Goal: Task Accomplishment & Management: Manage account settings

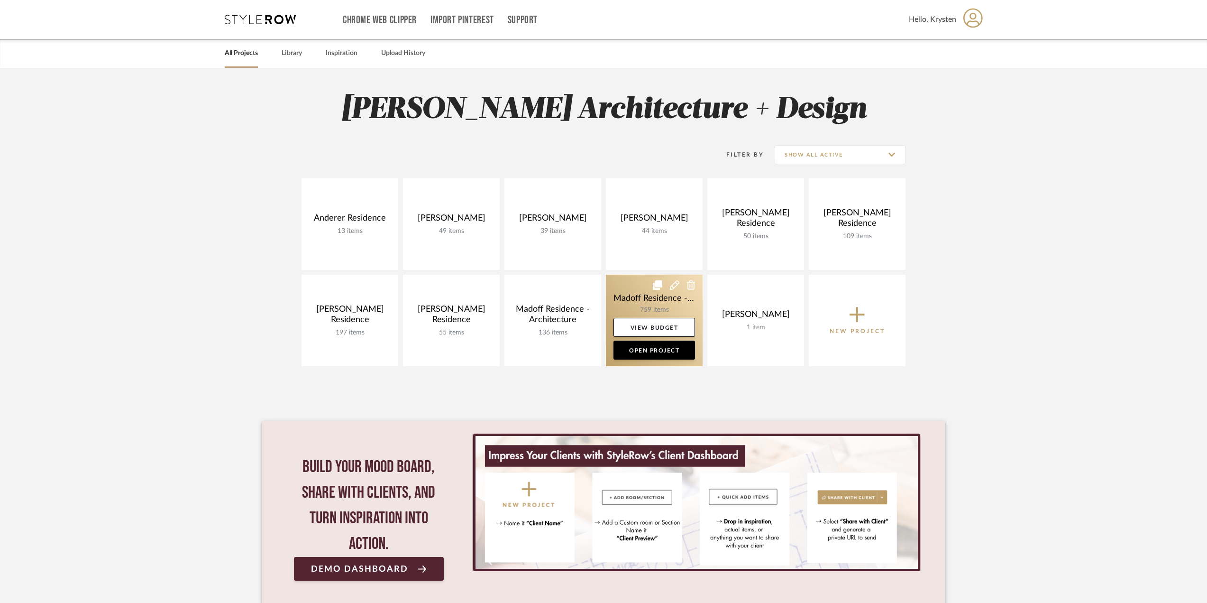
click at [634, 296] on link at bounding box center [654, 319] width 97 height 91
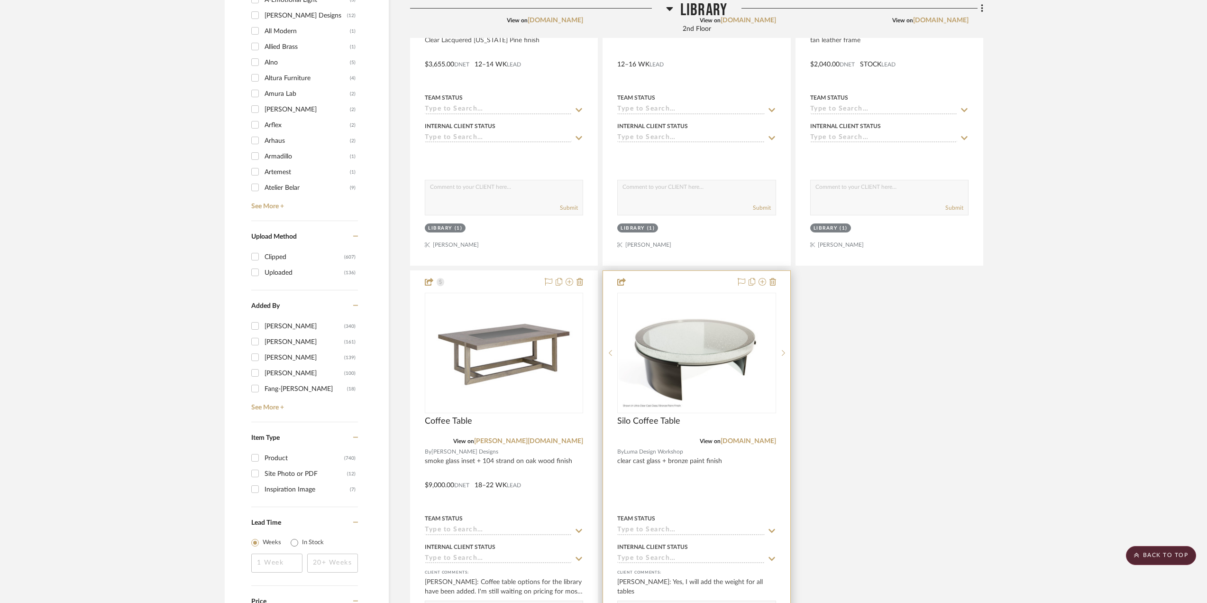
scroll to position [1612, 0]
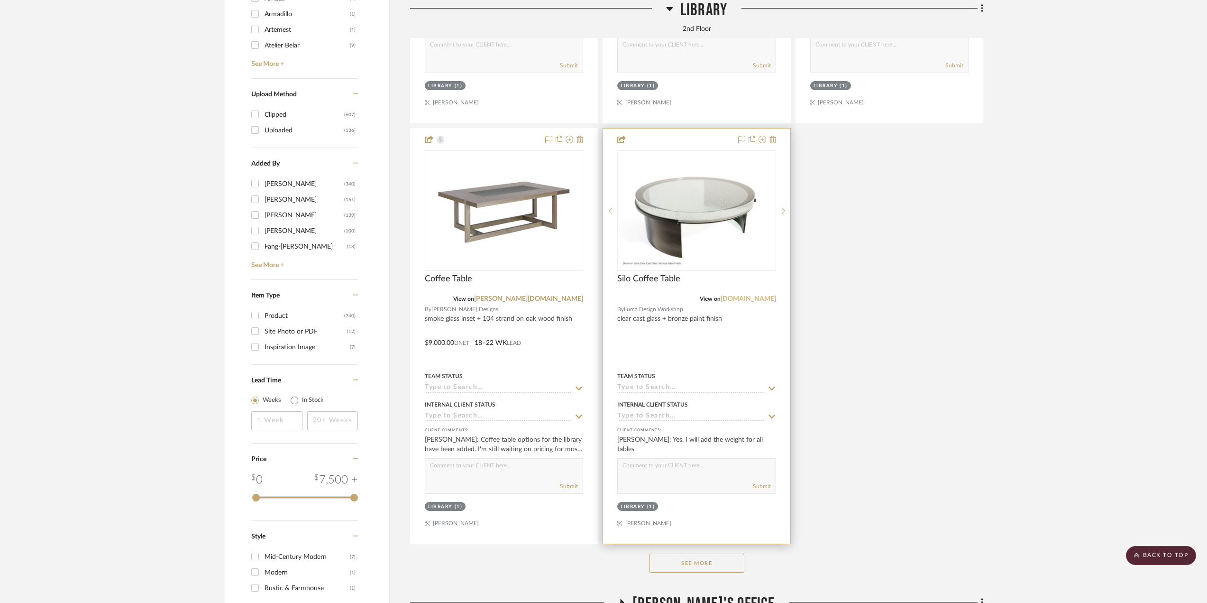
click at [724, 302] on link "[DOMAIN_NAME]" at bounding box center [748, 298] width 55 height 7
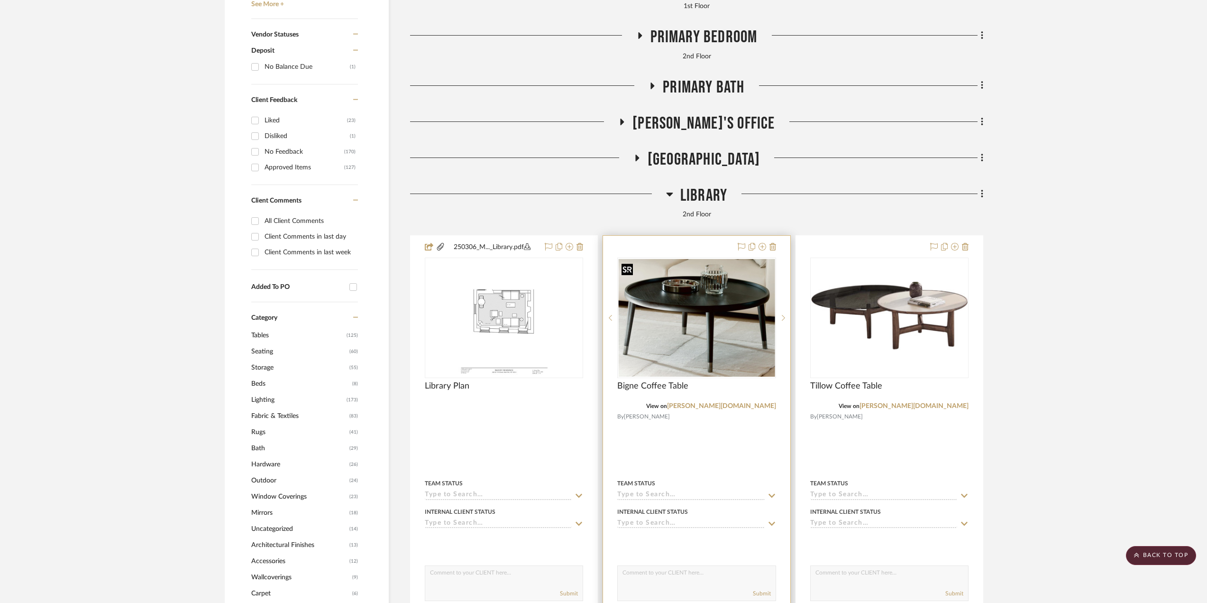
scroll to position [521, 0]
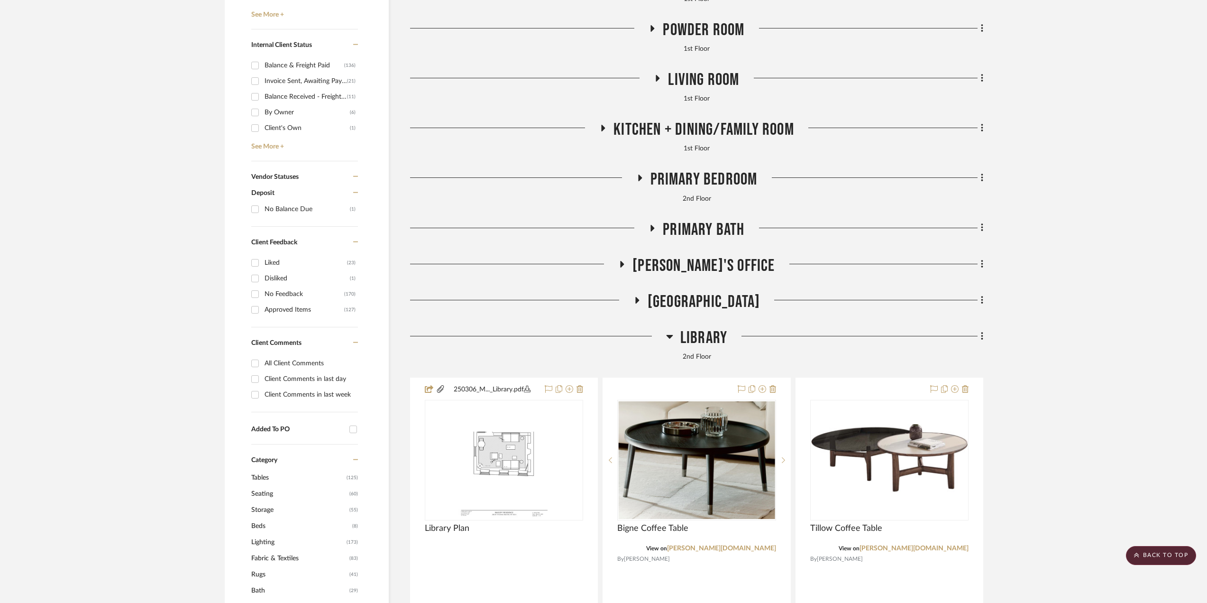
click at [707, 306] on span "[GEOGRAPHIC_DATA]" at bounding box center [704, 302] width 112 height 20
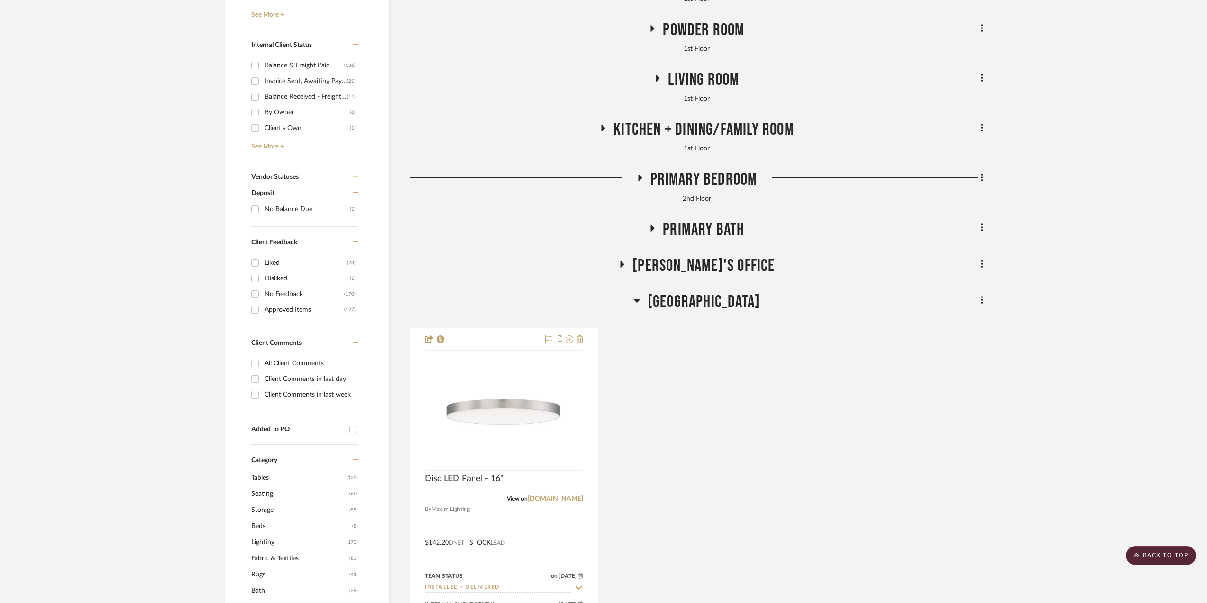
click at [705, 301] on span "[GEOGRAPHIC_DATA]" at bounding box center [704, 302] width 112 height 20
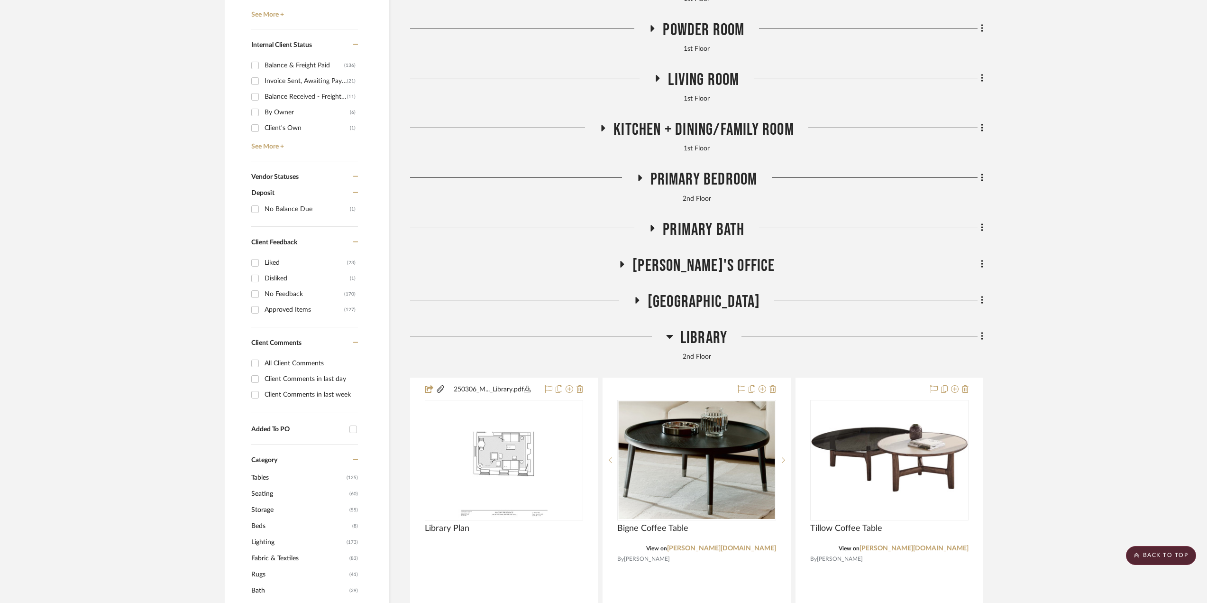
click at [707, 265] on span "[PERSON_NAME]'s Office" at bounding box center [703, 266] width 142 height 20
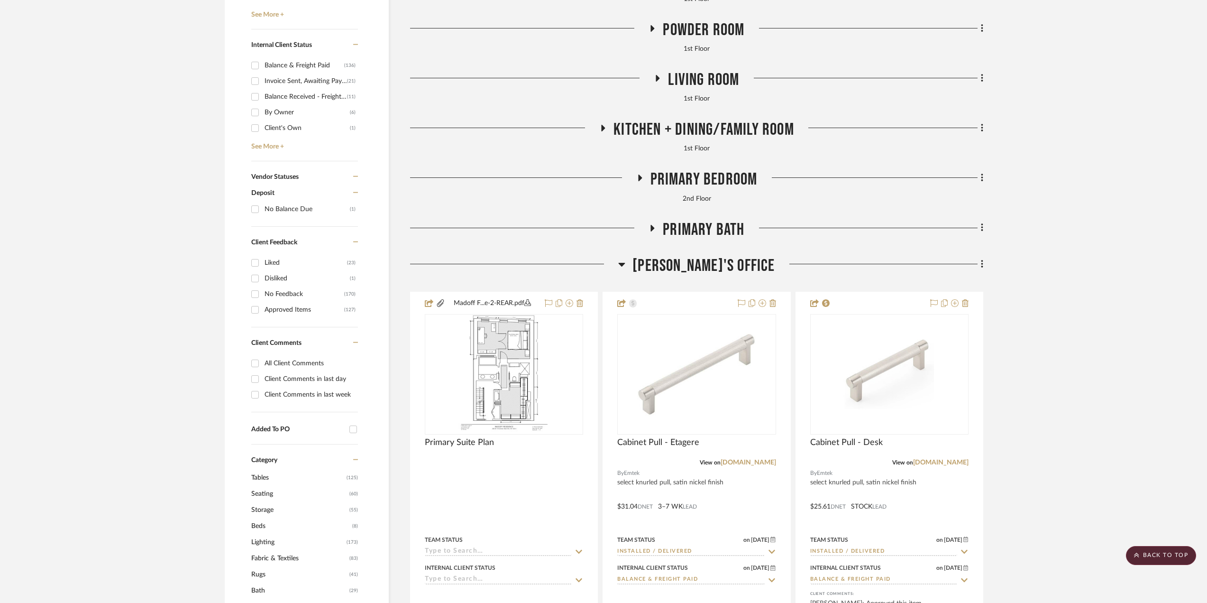
click at [707, 265] on span "[PERSON_NAME]'s Office" at bounding box center [703, 266] width 142 height 20
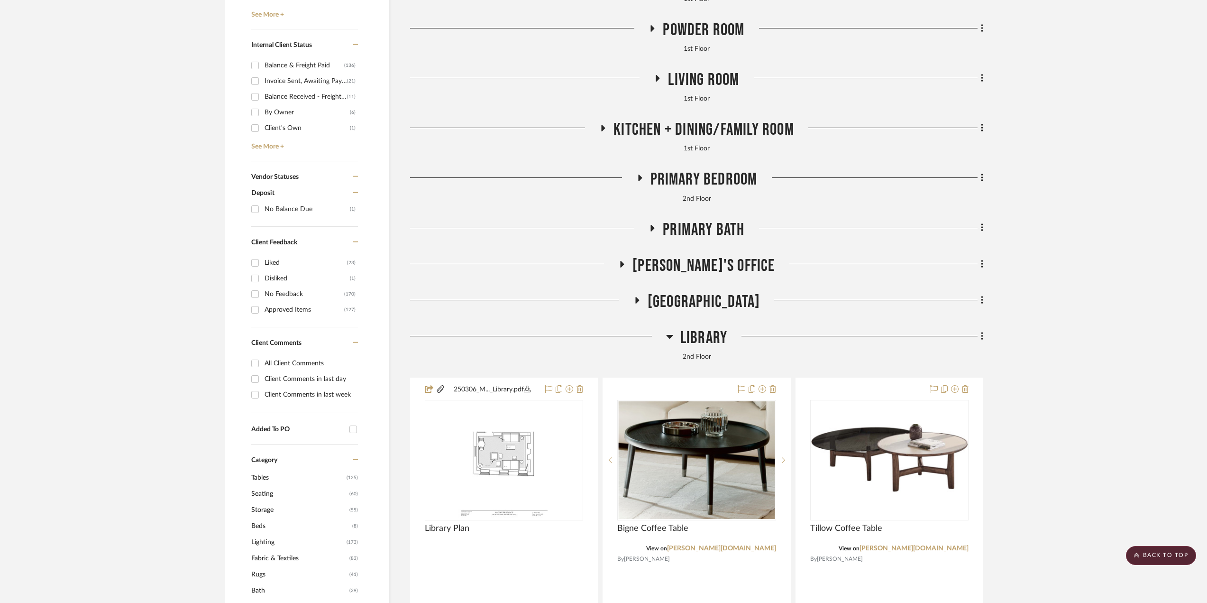
click at [680, 224] on span "Primary Bath" at bounding box center [704, 229] width 82 height 20
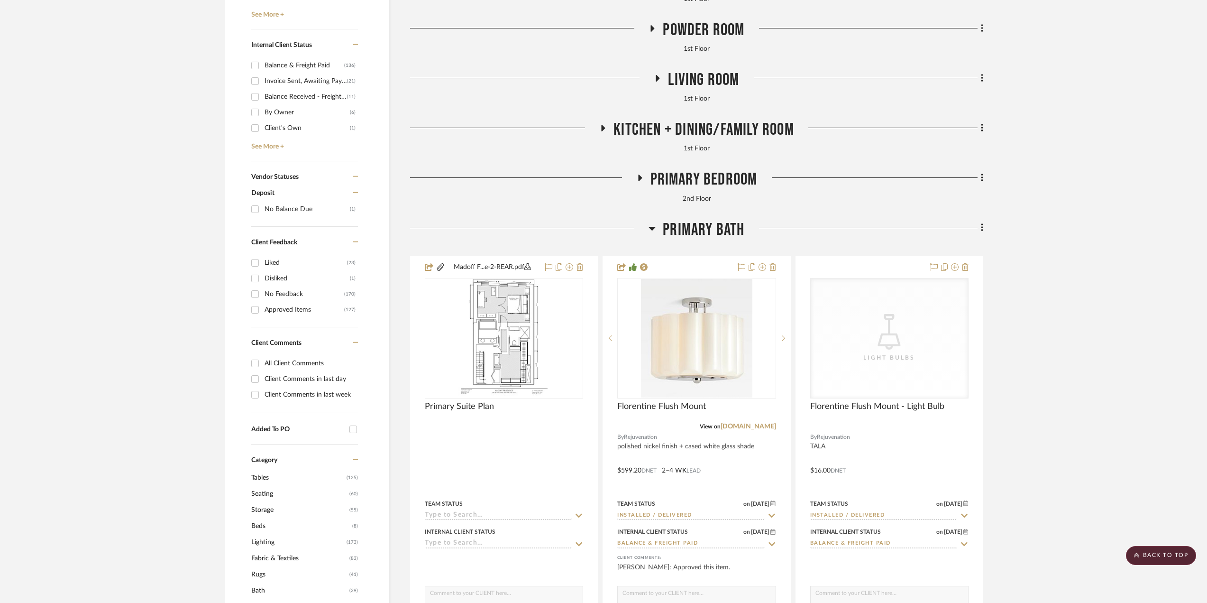
click at [680, 224] on span "Primary Bath" at bounding box center [704, 229] width 82 height 20
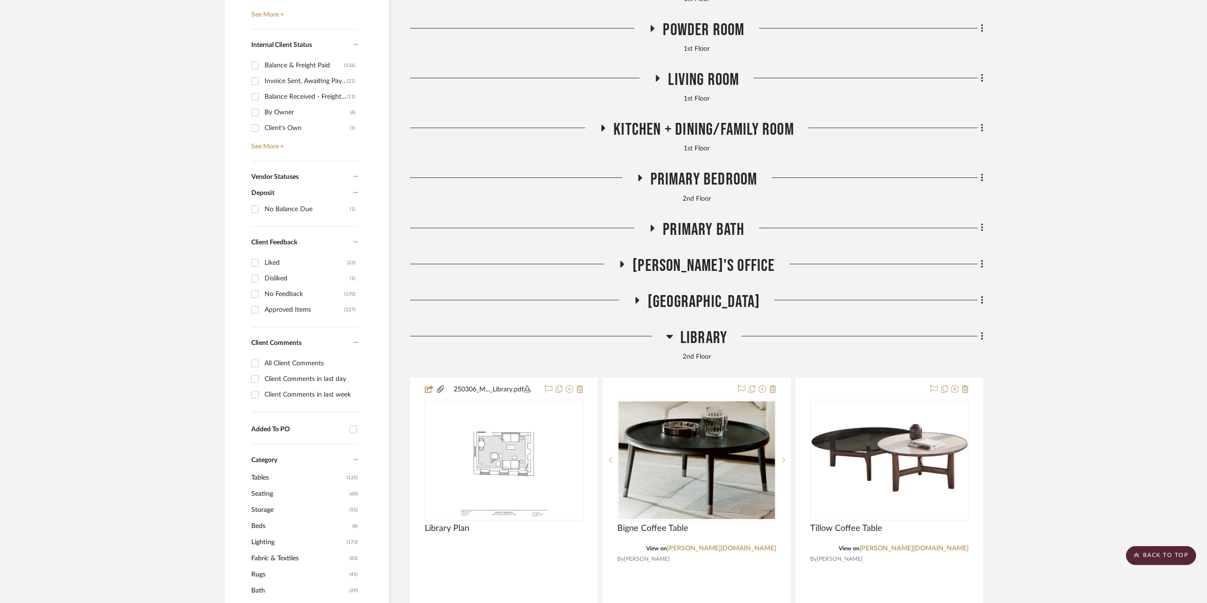
click at [675, 179] on span "Primary Bedroom" at bounding box center [703, 179] width 107 height 20
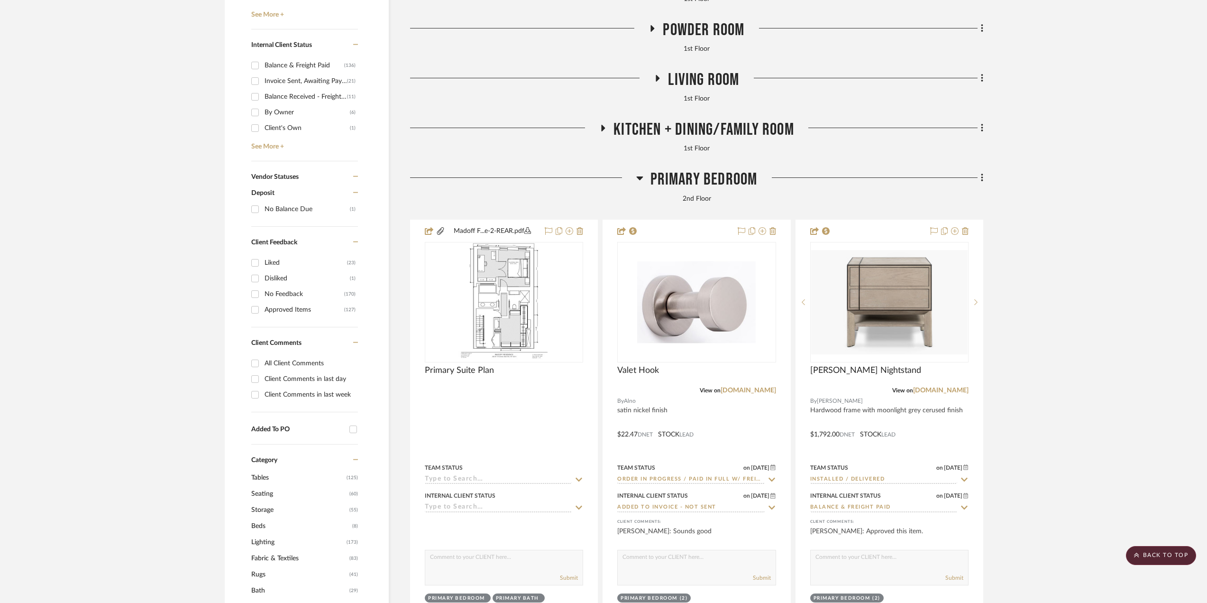
click at [675, 179] on span "Primary Bedroom" at bounding box center [703, 179] width 107 height 20
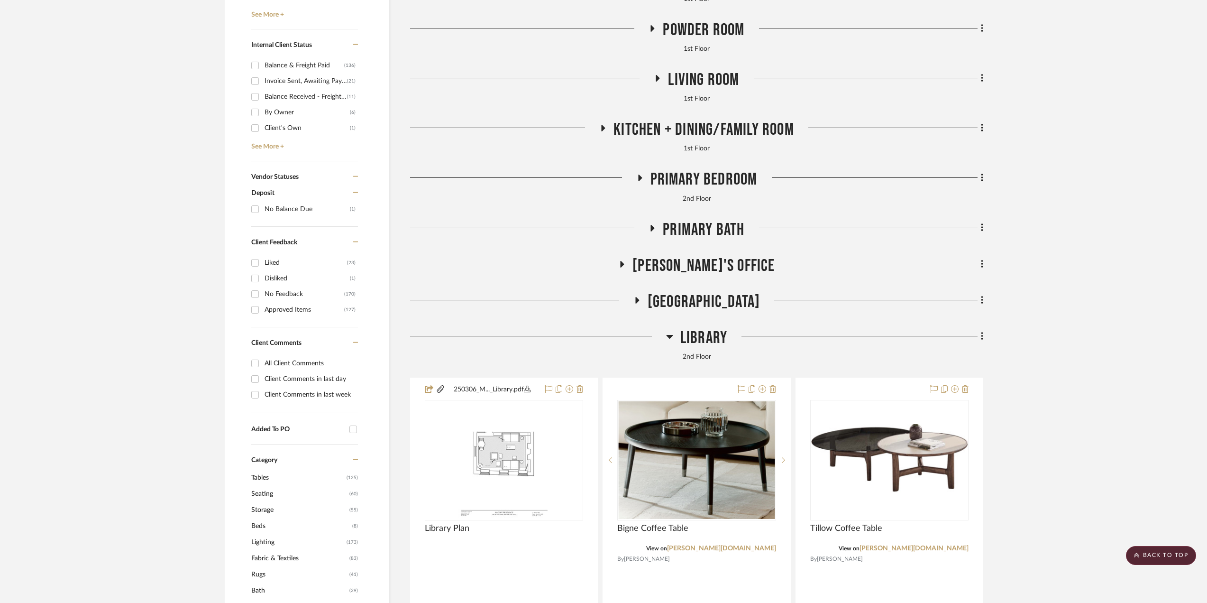
click at [674, 127] on span "Kitchen + Dining/Family Room" at bounding box center [703, 129] width 181 height 20
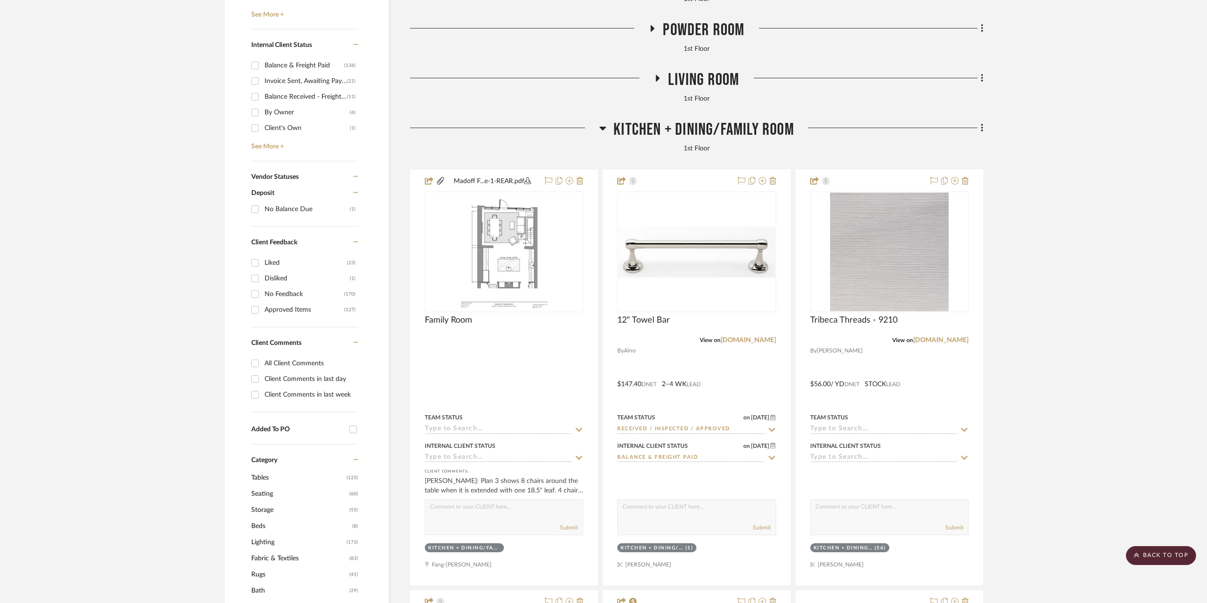
click at [674, 127] on span "Kitchen + Dining/Family Room" at bounding box center [703, 129] width 181 height 20
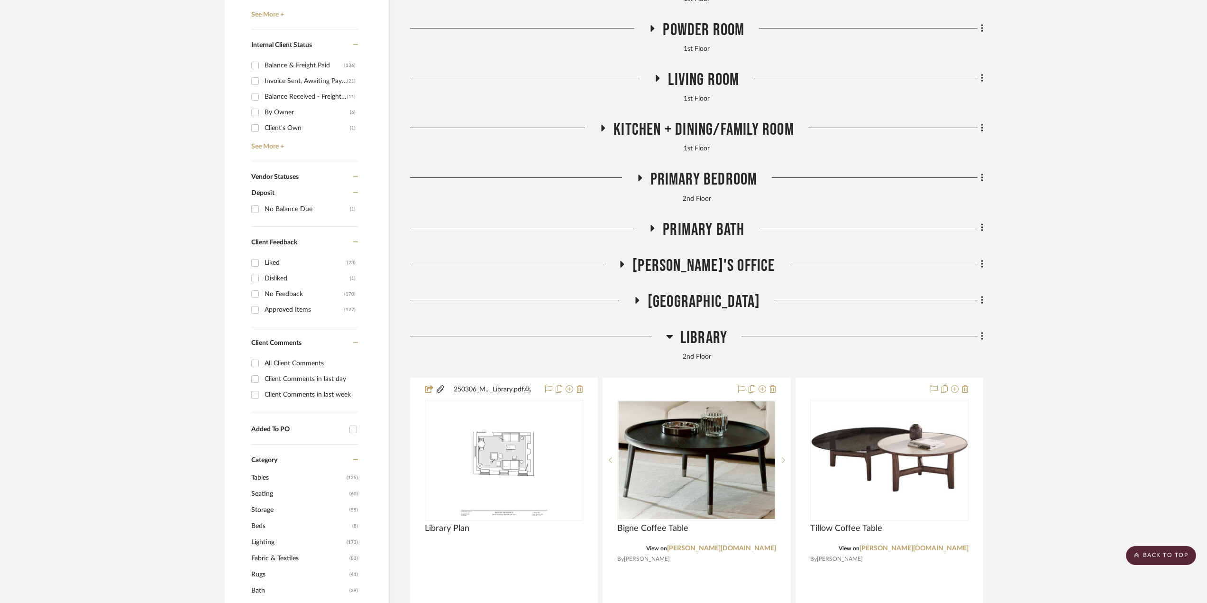
click at [693, 79] on span "Living Room" at bounding box center [703, 80] width 71 height 20
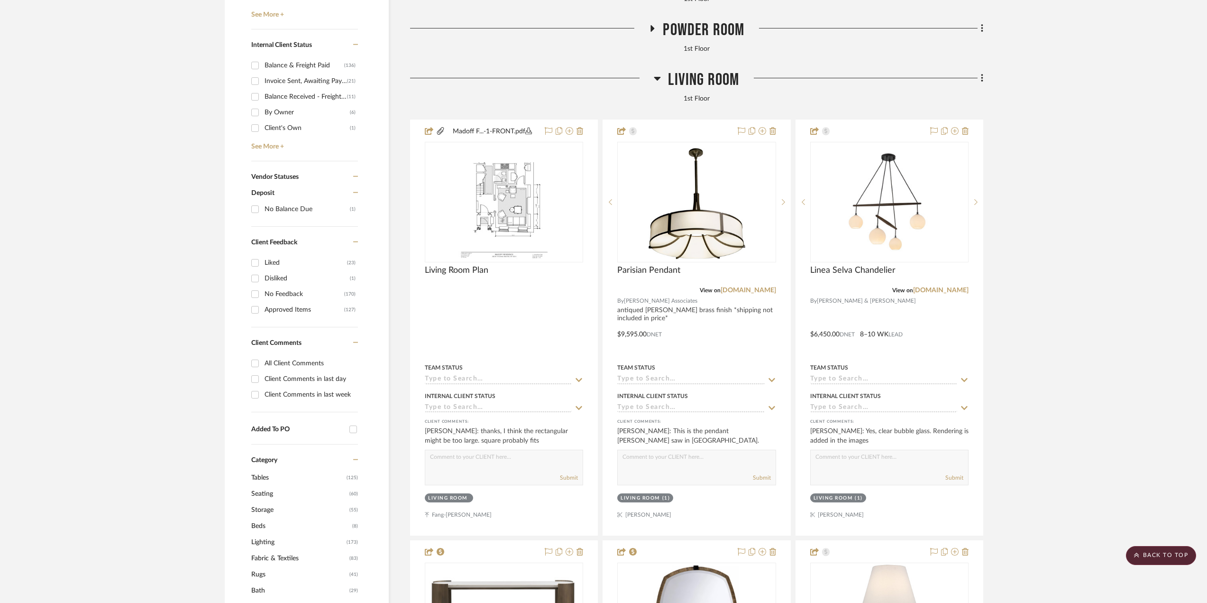
click at [693, 79] on span "Living Room" at bounding box center [703, 80] width 71 height 20
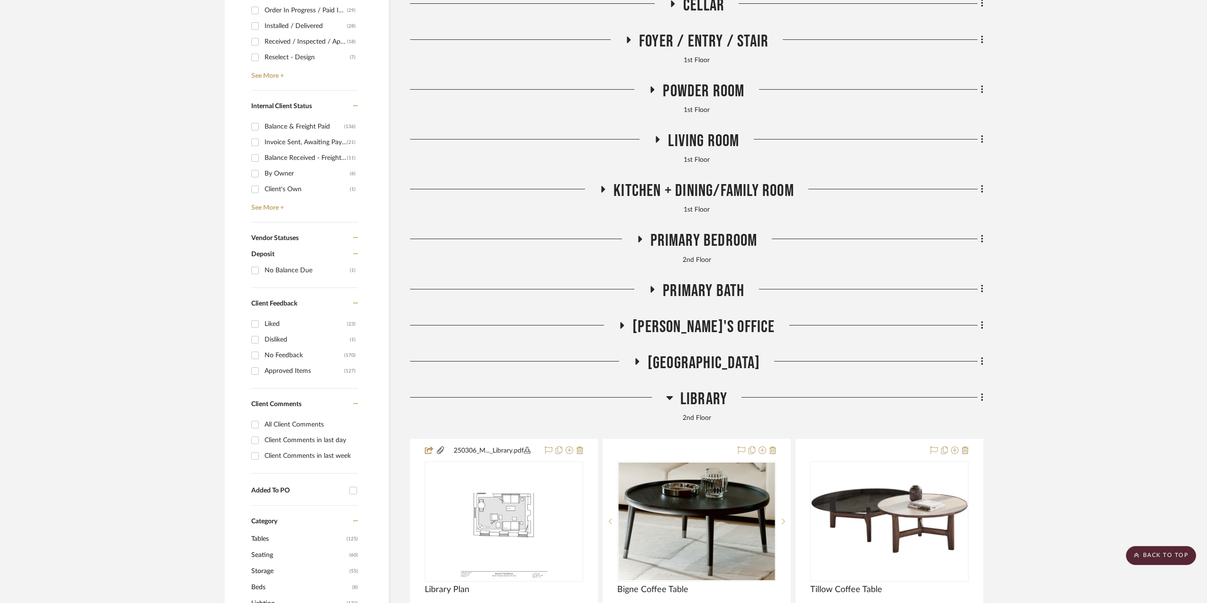
scroll to position [379, 0]
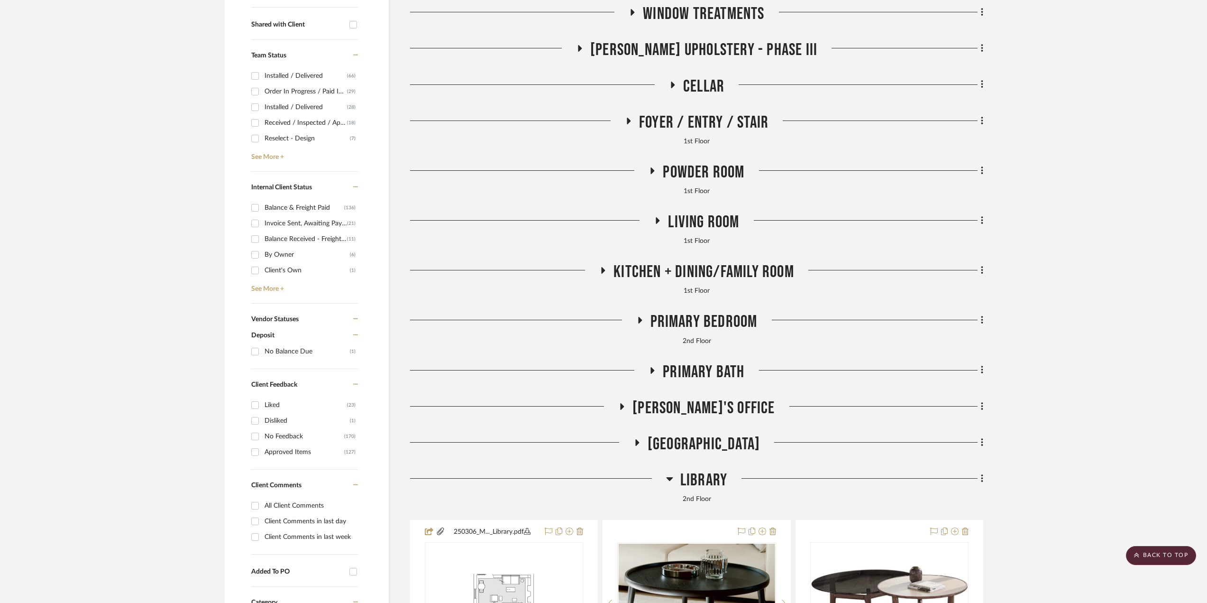
click at [719, 169] on span "Powder Room" at bounding box center [704, 172] width 82 height 20
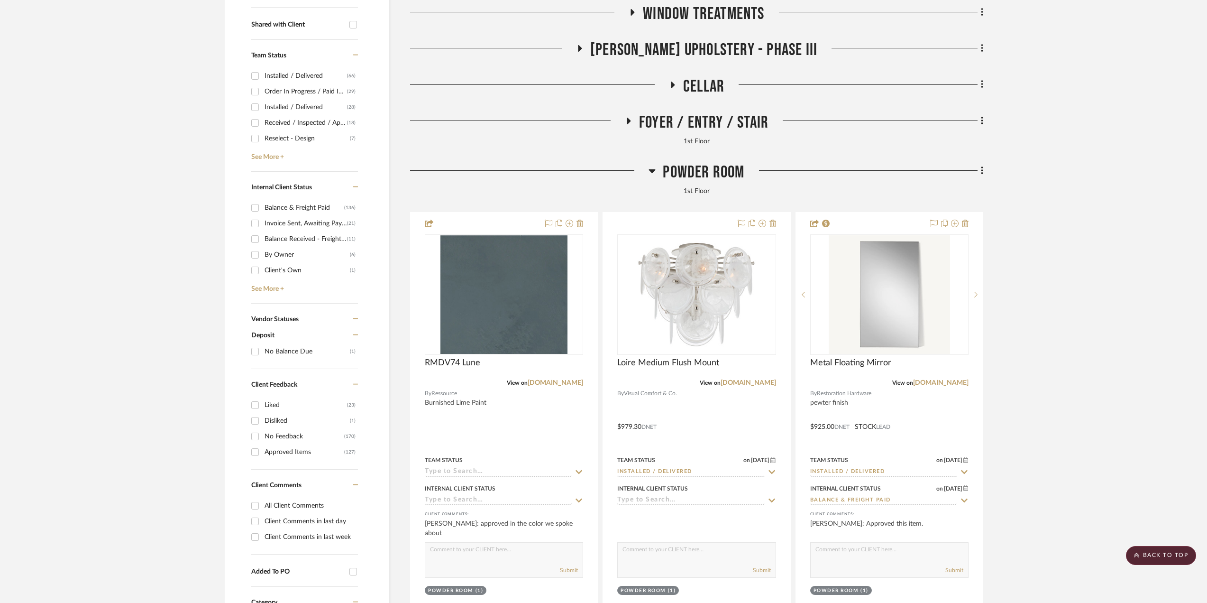
click at [719, 169] on span "Powder Room" at bounding box center [704, 172] width 82 height 20
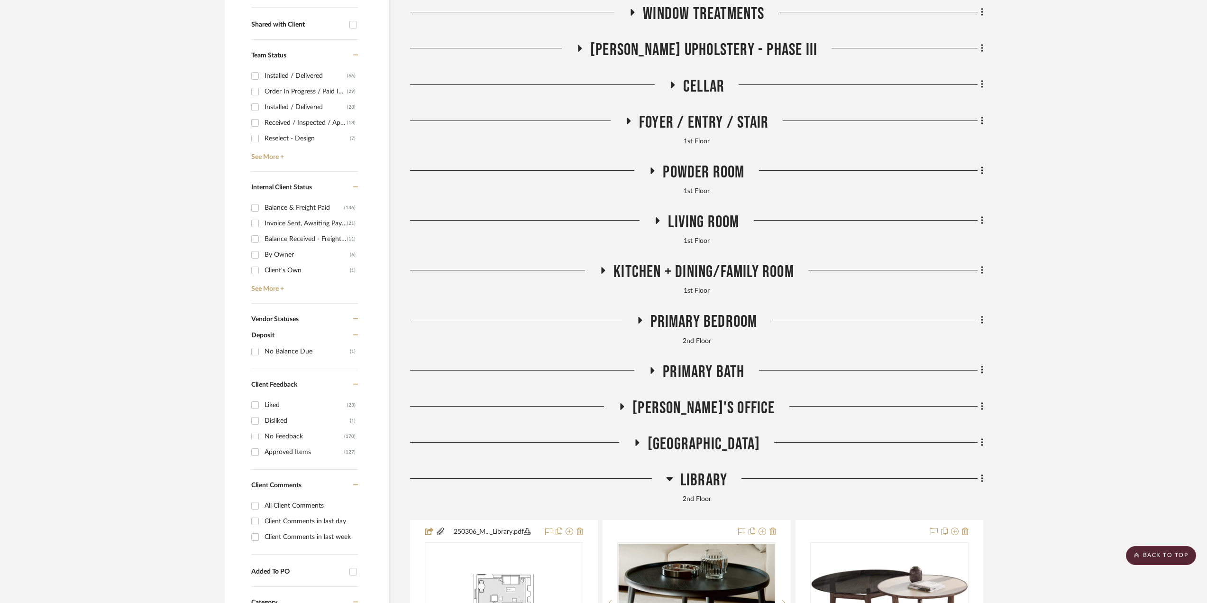
click at [708, 123] on span "Foyer / Entry / Stair" at bounding box center [703, 122] width 129 height 20
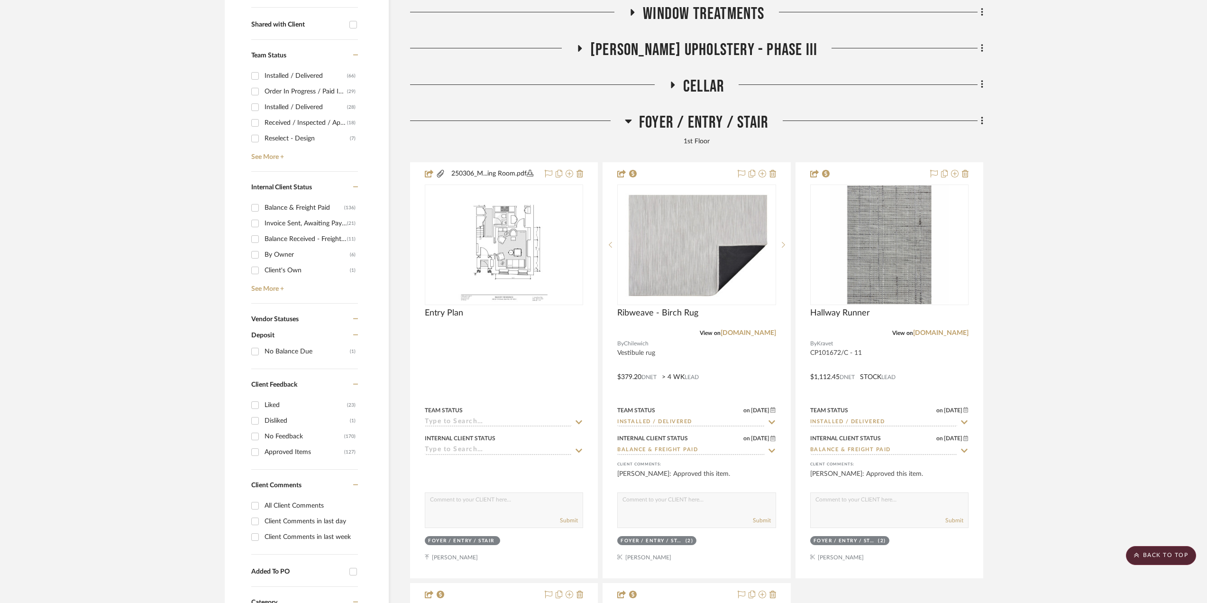
click at [708, 123] on span "Foyer / Entry / Stair" at bounding box center [703, 122] width 129 height 20
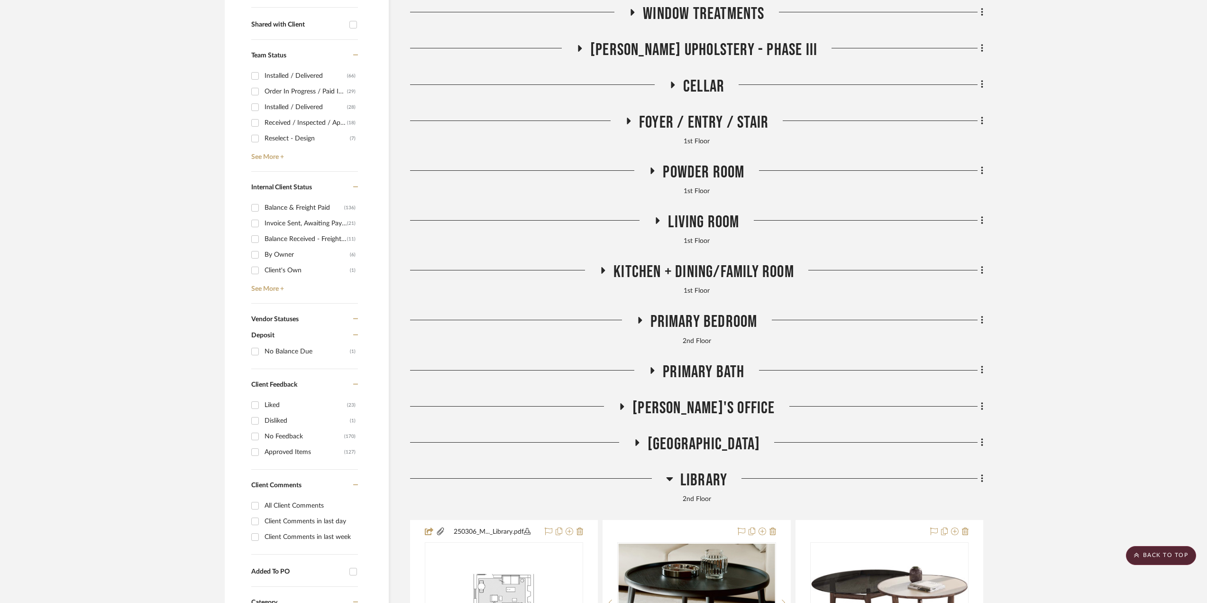
click at [703, 91] on span "Cellar" at bounding box center [703, 86] width 41 height 20
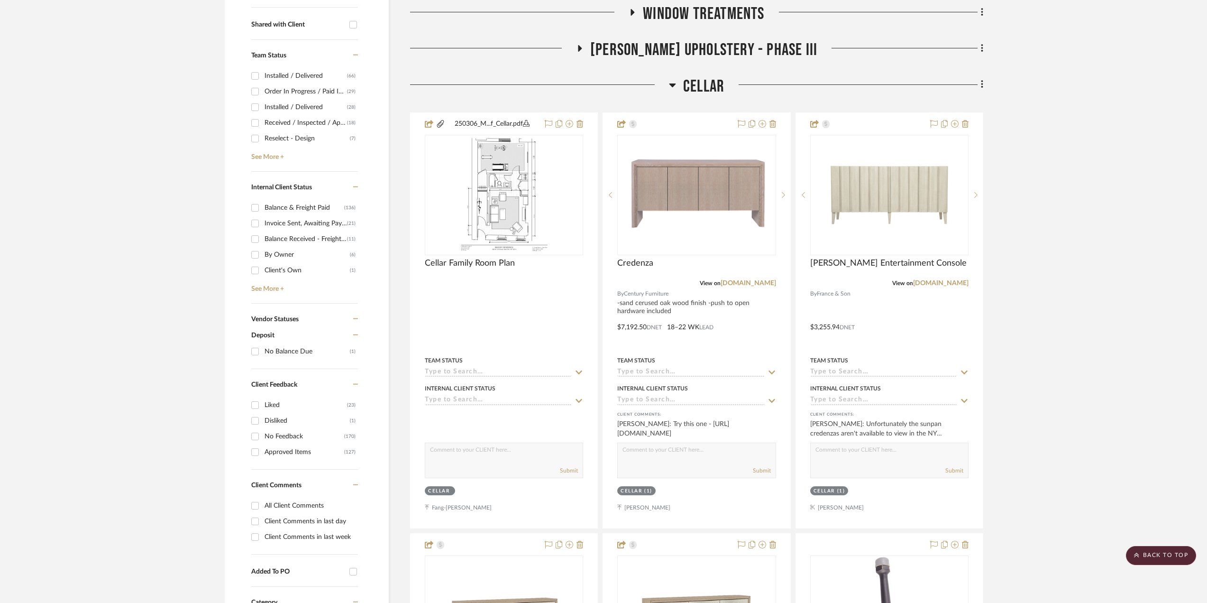
click at [701, 91] on span "Cellar" at bounding box center [703, 86] width 41 height 20
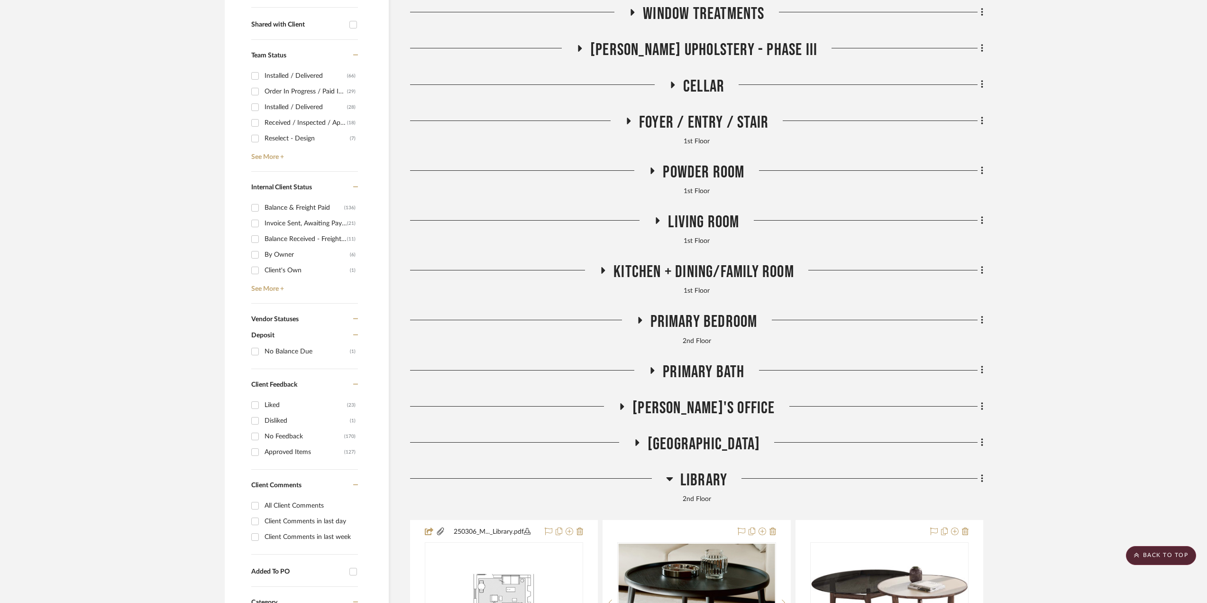
click at [687, 88] on span "Cellar" at bounding box center [703, 86] width 41 height 20
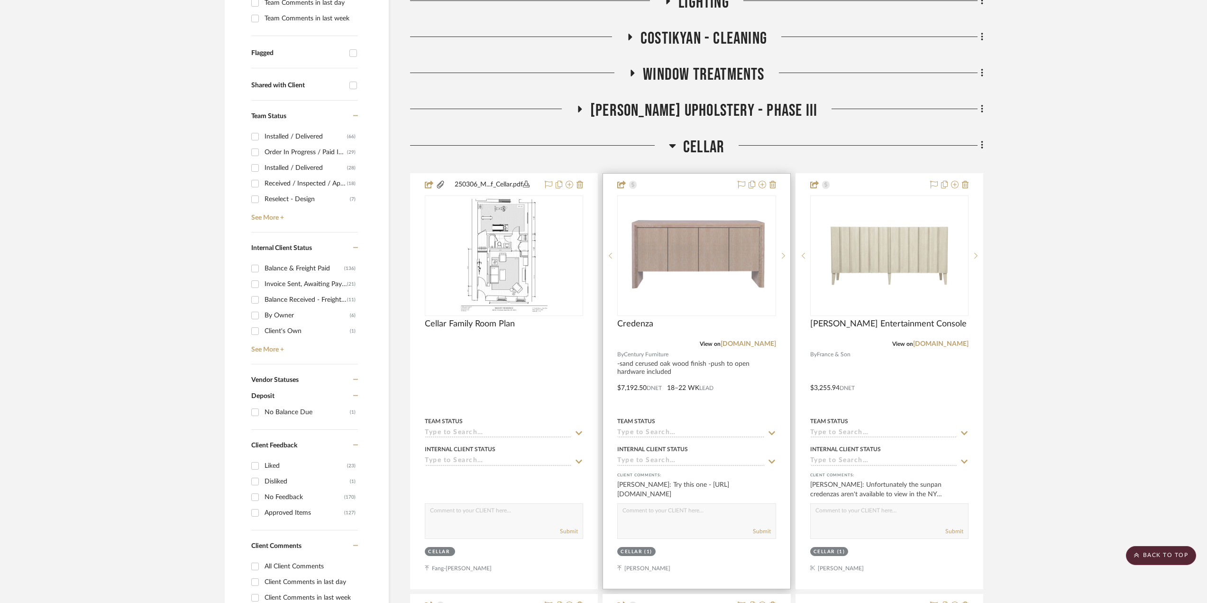
scroll to position [284, 0]
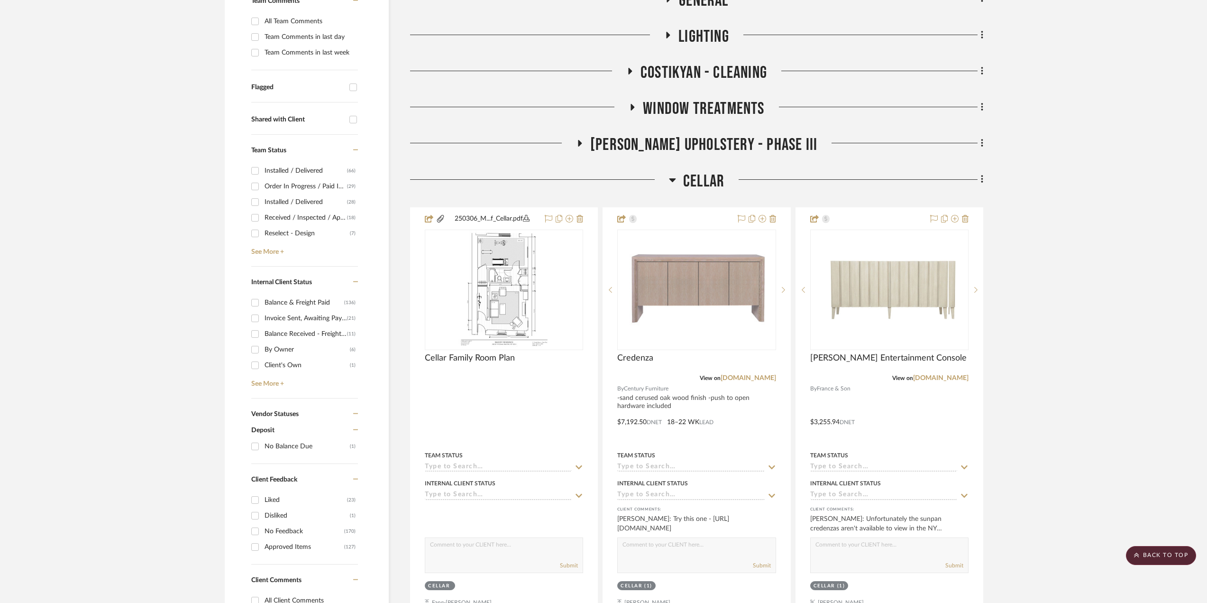
click at [722, 137] on span "[PERSON_NAME] Upholstery - Phase III" at bounding box center [703, 145] width 227 height 20
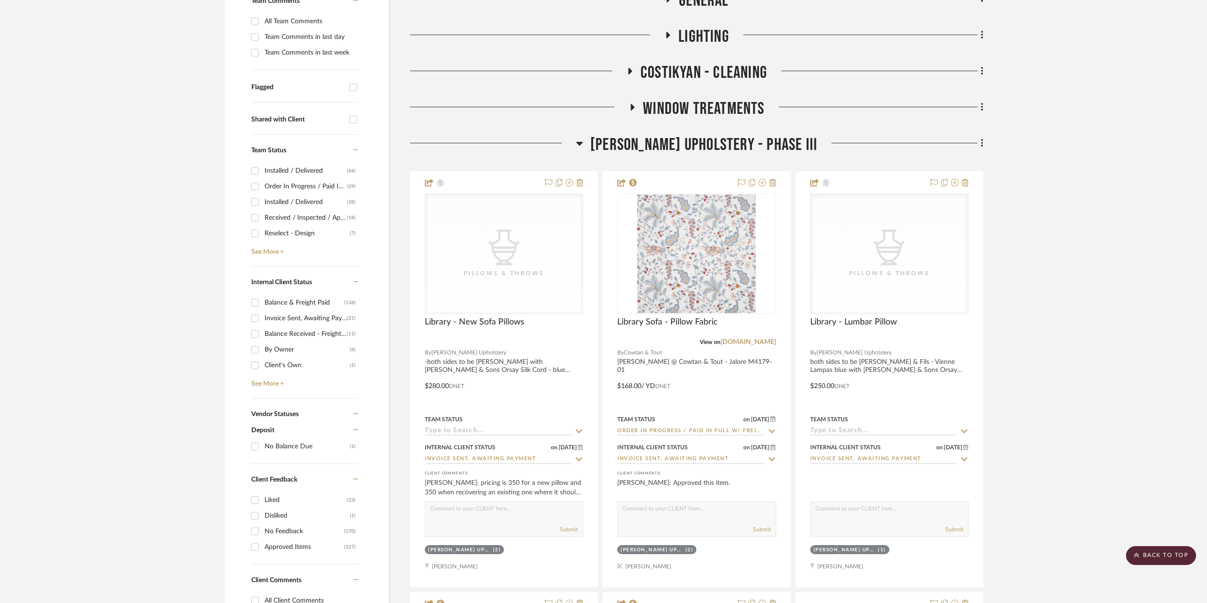
click at [739, 148] on span "[PERSON_NAME] Upholstery - Phase III" at bounding box center [703, 145] width 227 height 20
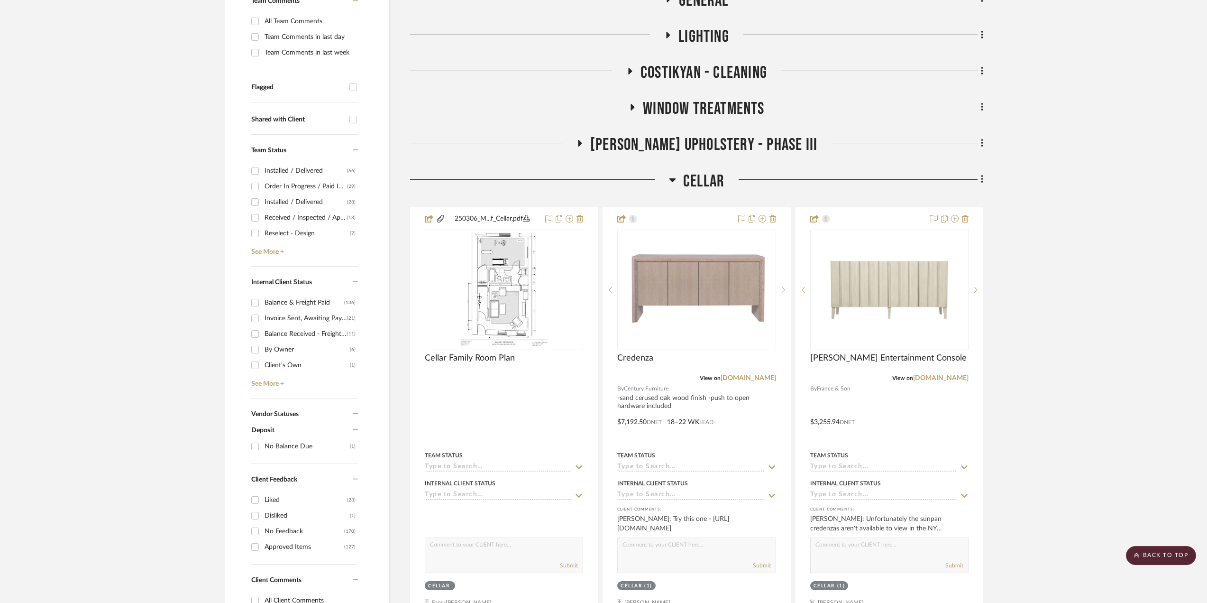
click at [709, 107] on span "Window Treatments" at bounding box center [703, 109] width 121 height 20
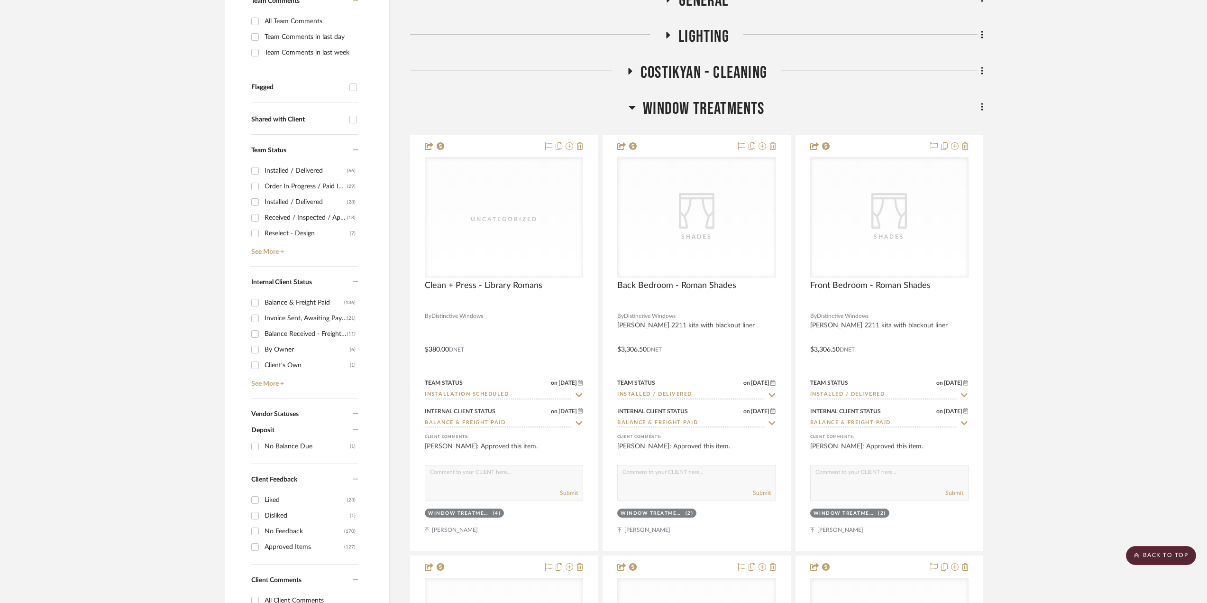
click at [709, 107] on span "Window Treatments" at bounding box center [703, 109] width 121 height 20
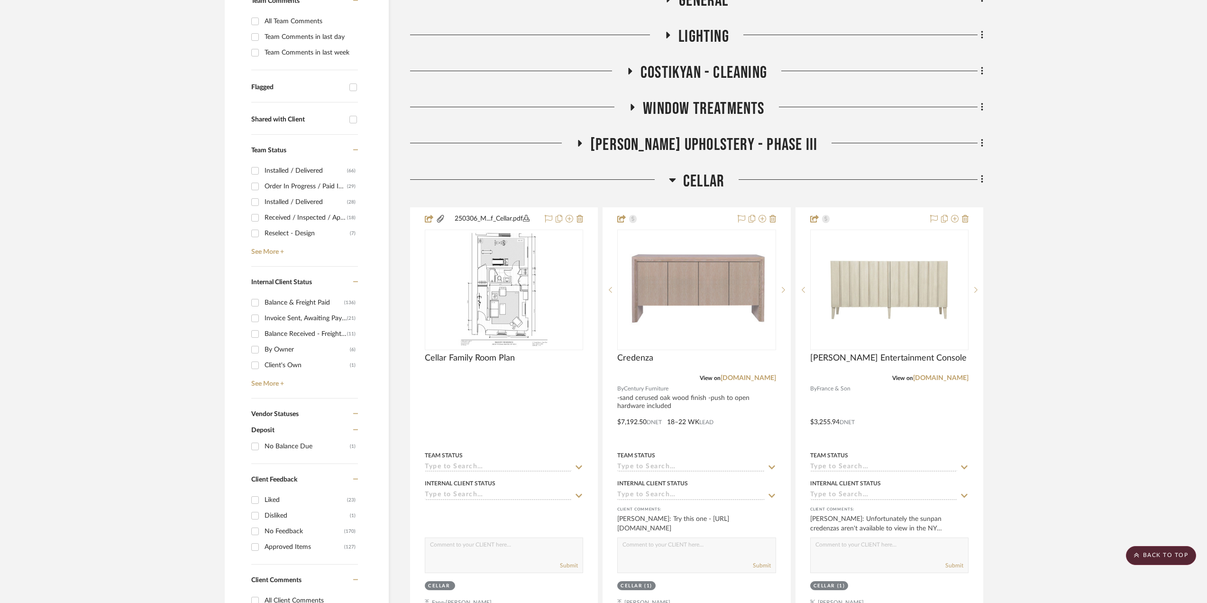
click at [702, 68] on span "Costikyan - Cleaning" at bounding box center [703, 73] width 127 height 20
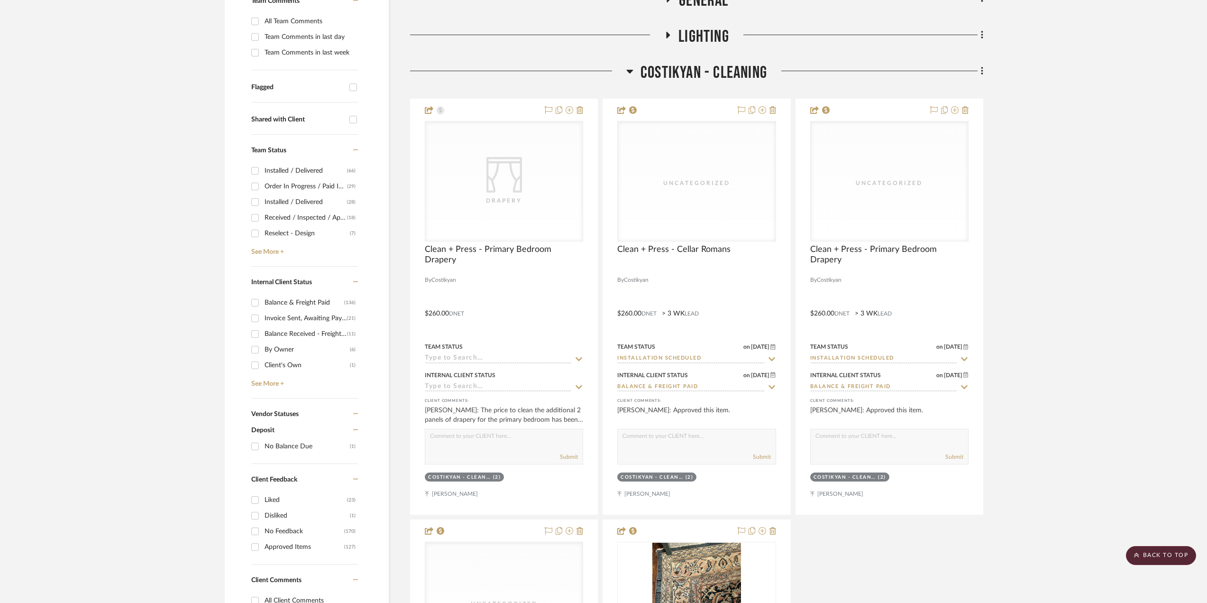
click at [702, 68] on span "Costikyan - Cleaning" at bounding box center [703, 73] width 127 height 20
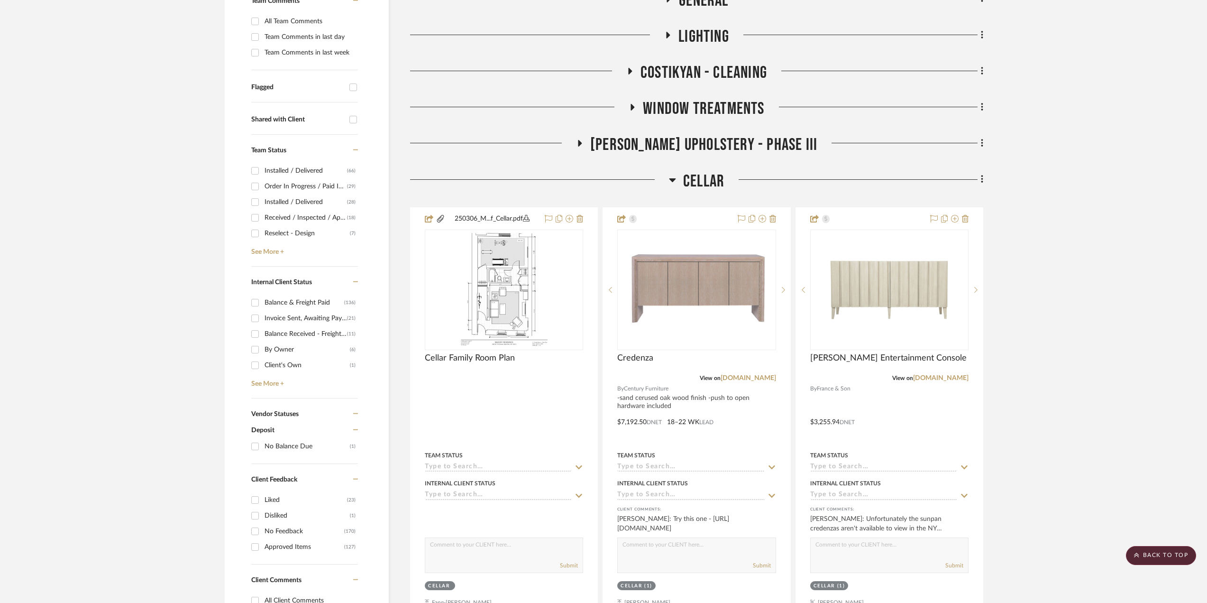
click at [704, 38] on span "Lighting" at bounding box center [703, 37] width 51 height 20
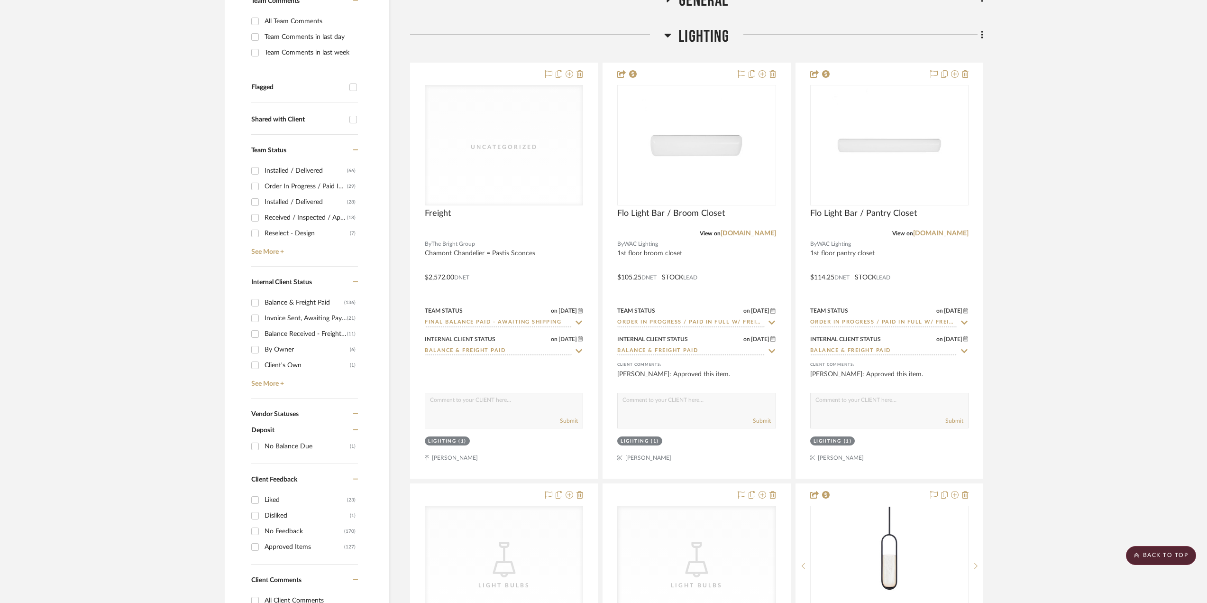
click at [704, 38] on span "Lighting" at bounding box center [703, 37] width 51 height 20
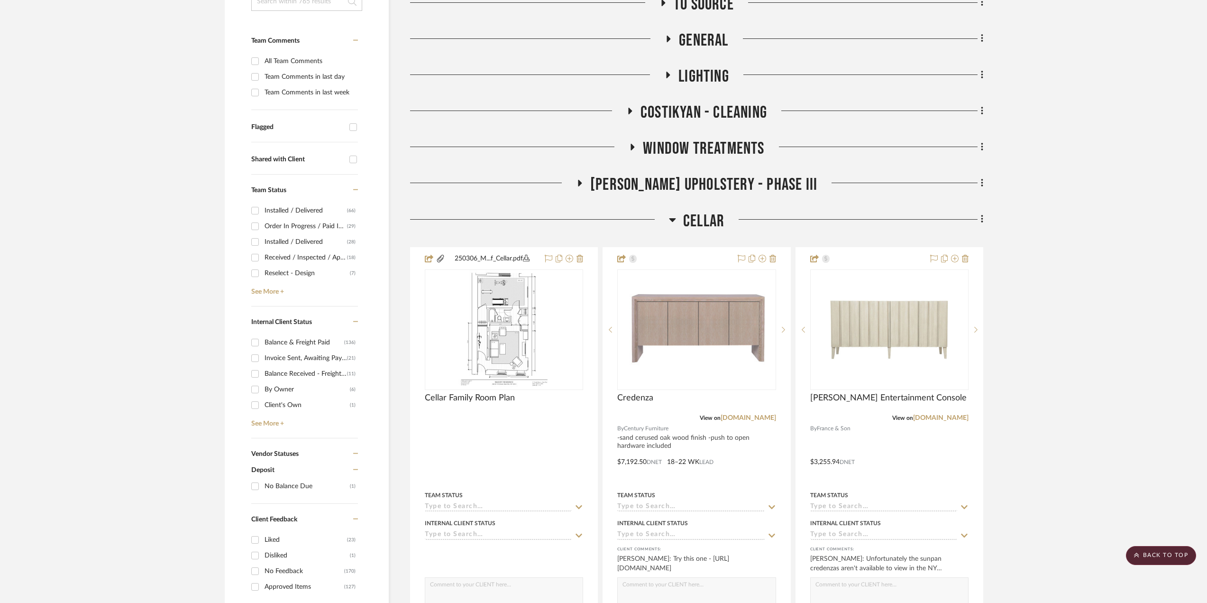
scroll to position [95, 0]
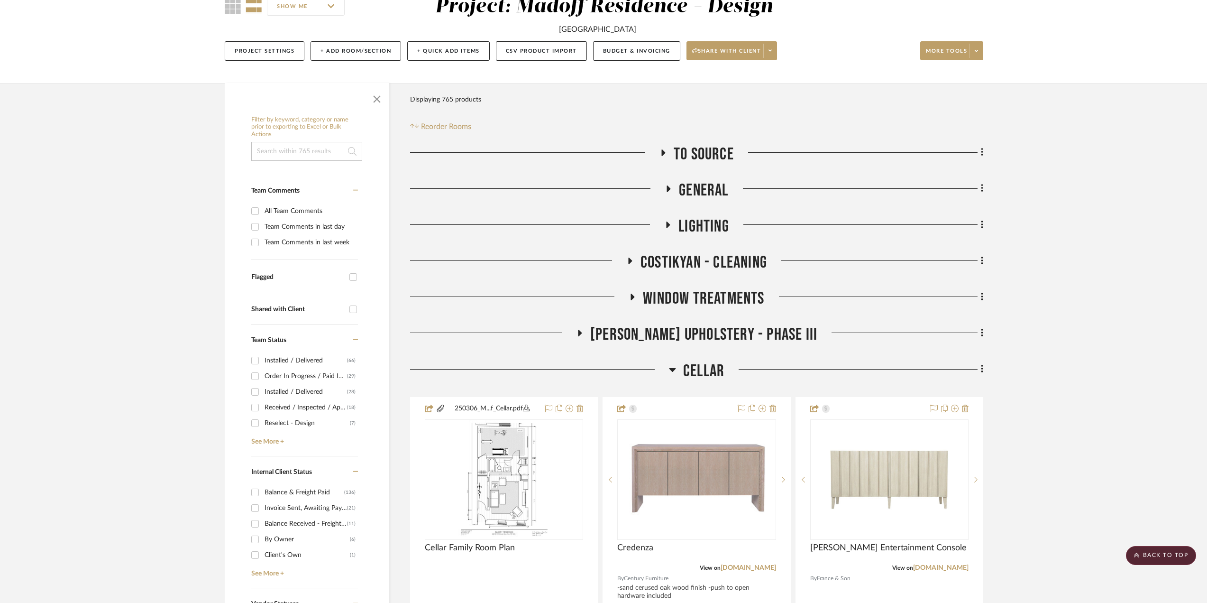
click at [695, 191] on span "General" at bounding box center [703, 190] width 49 height 20
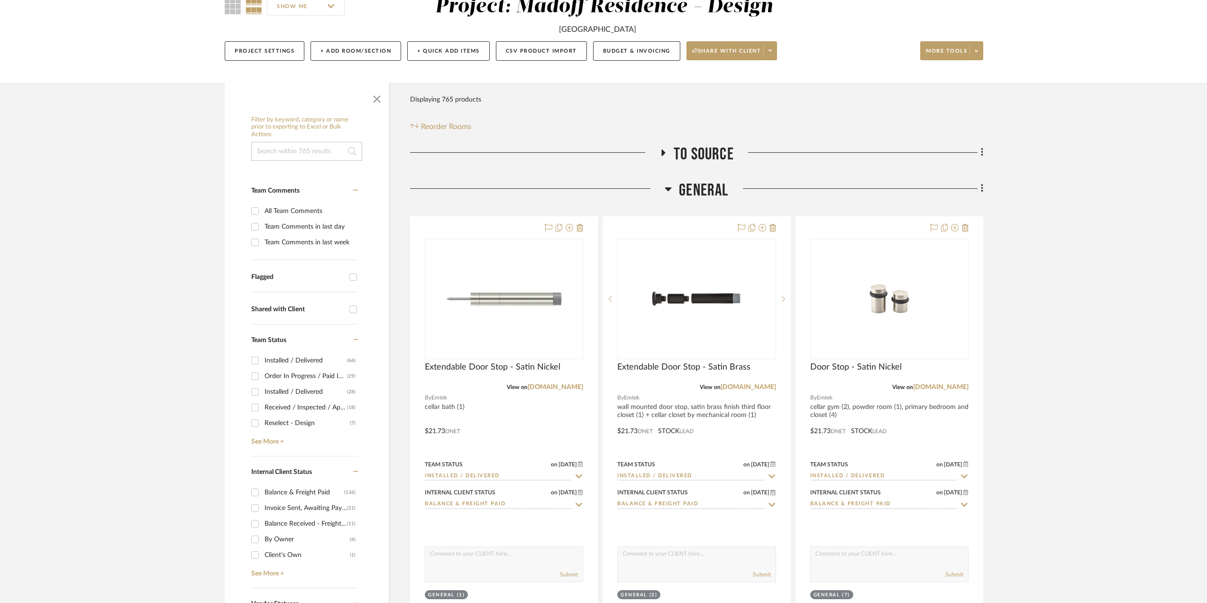
click at [695, 189] on span "General" at bounding box center [703, 190] width 49 height 20
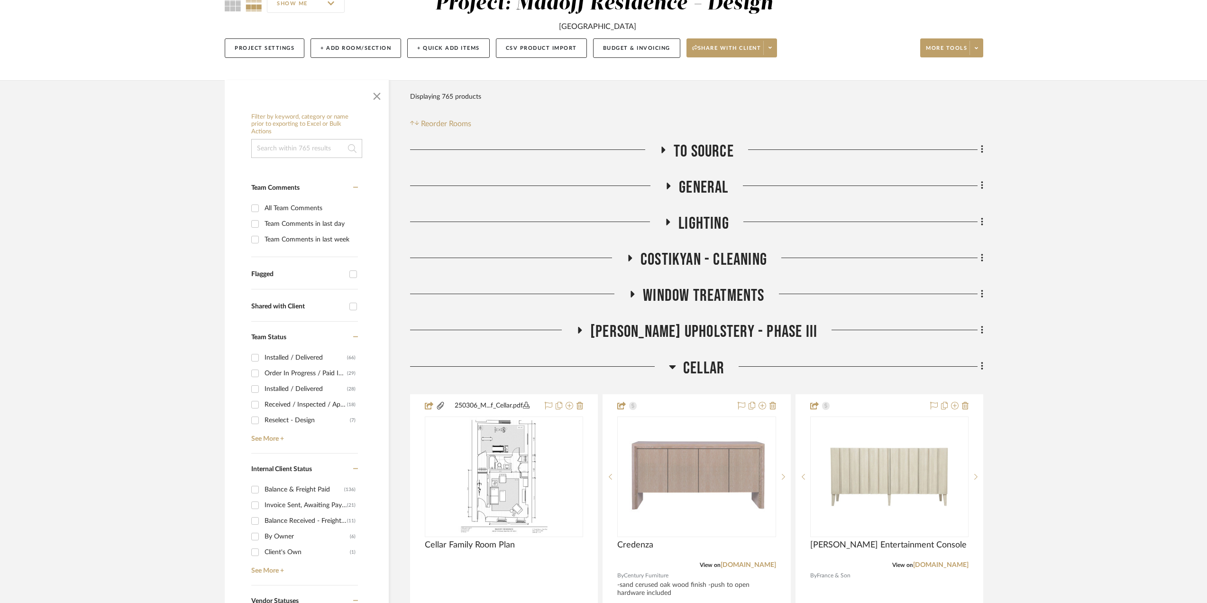
scroll to position [237, 0]
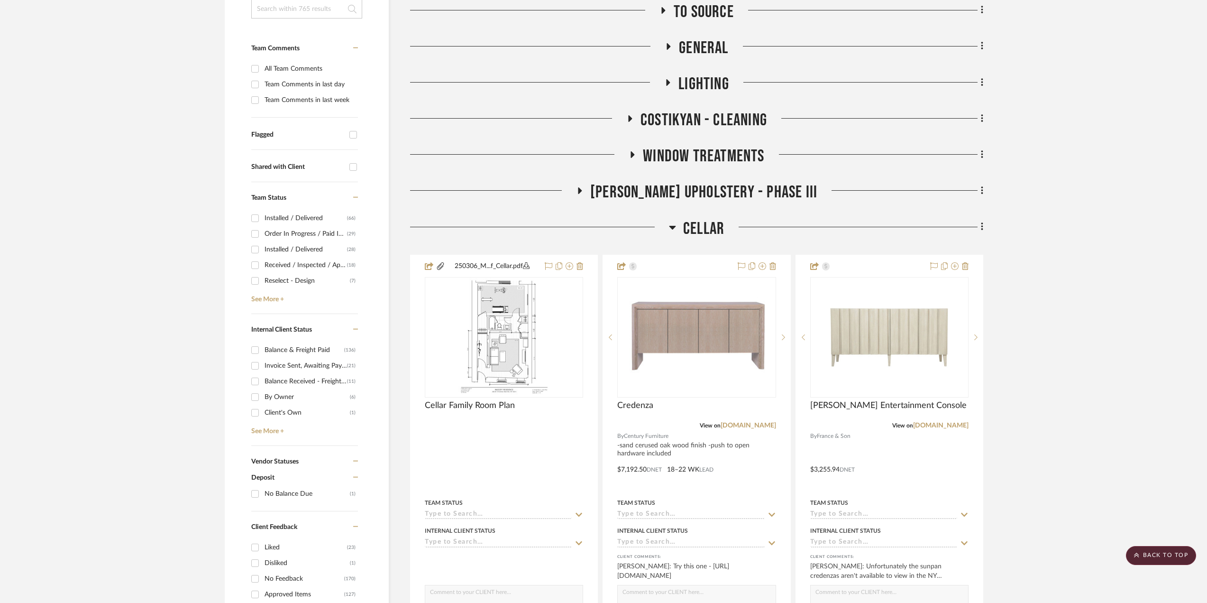
click at [703, 221] on span "Cellar" at bounding box center [703, 229] width 41 height 20
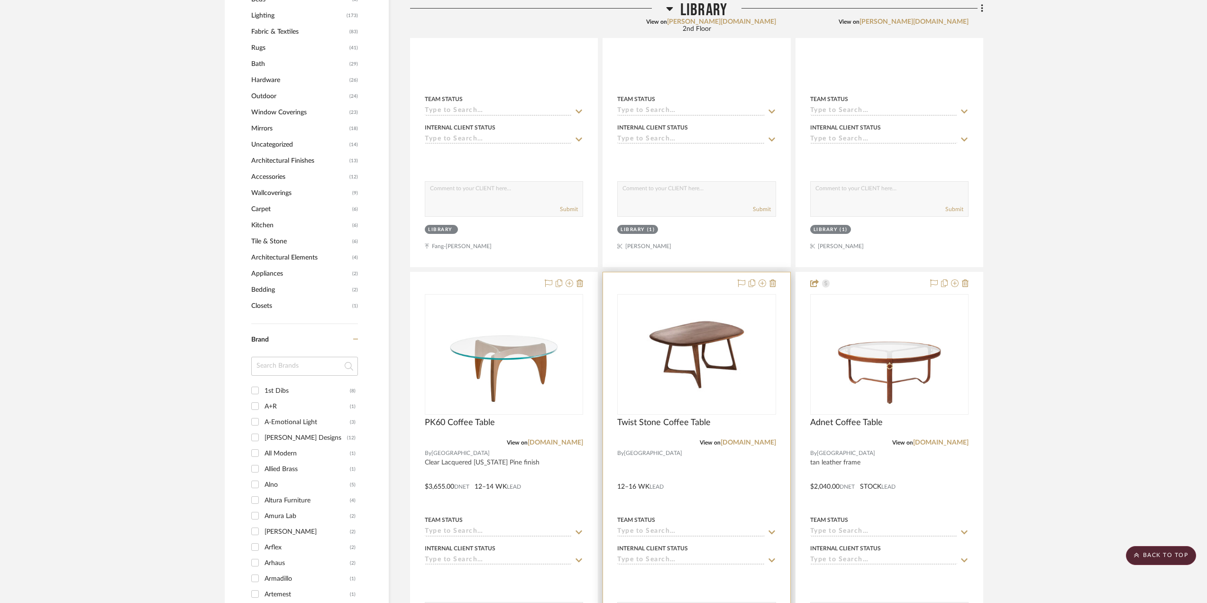
scroll to position [1090, 0]
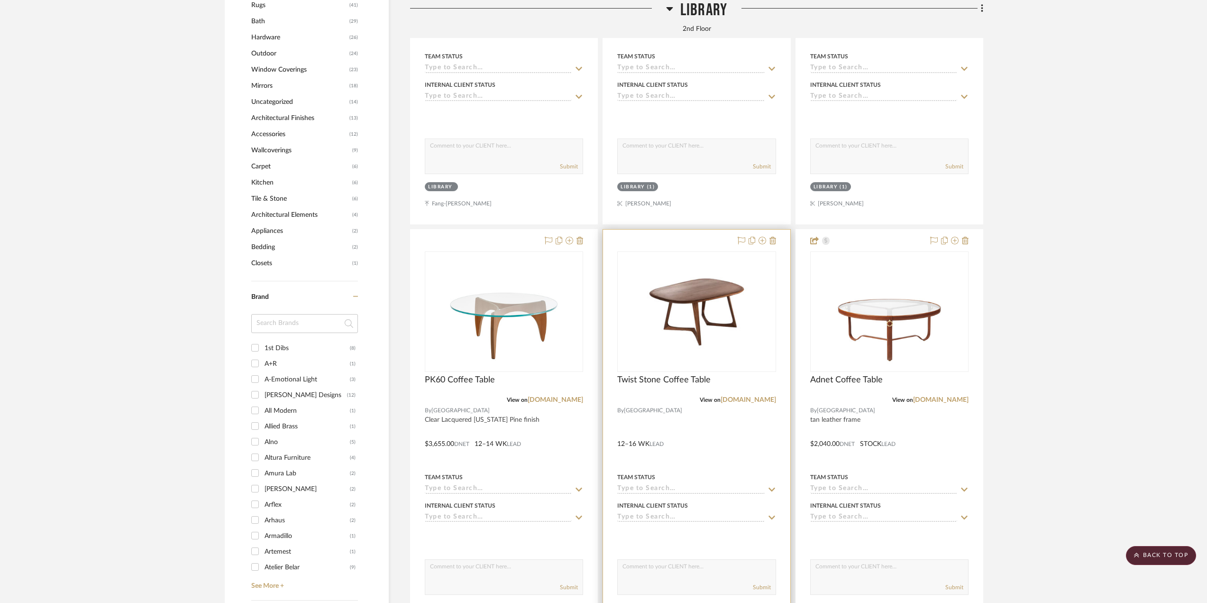
click at [676, 425] on div at bounding box center [696, 436] width 187 height 415
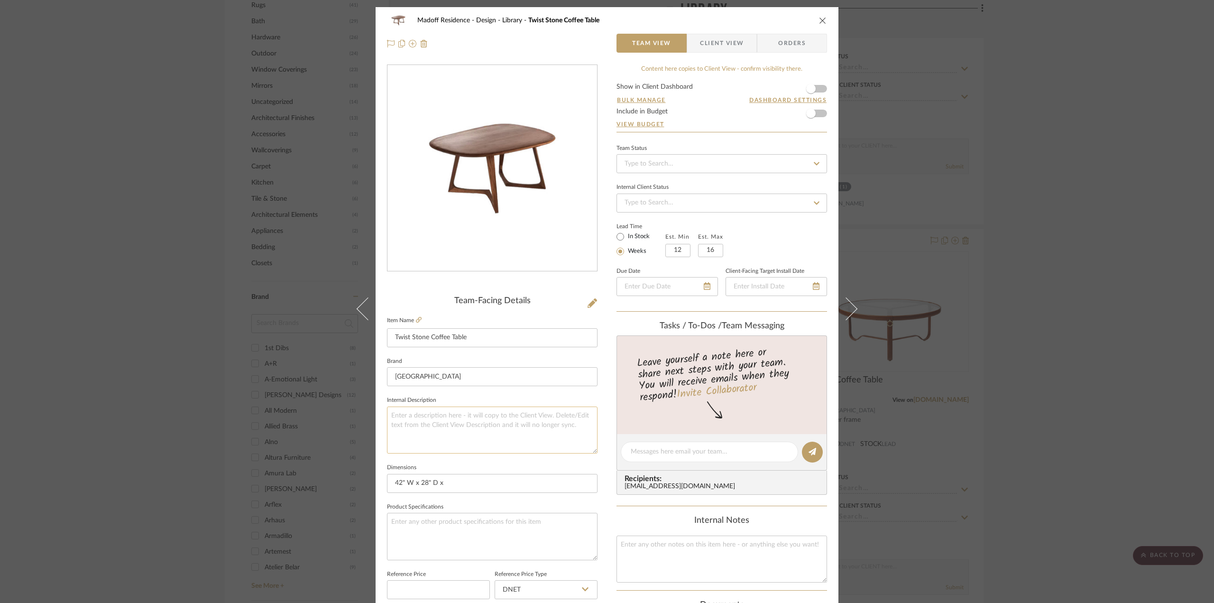
click at [408, 421] on textarea at bounding box center [492, 429] width 210 height 47
type textarea "European walnut finish"
click at [383, 394] on div "Madoff Residence - Design Library Twist Stone Coffee Table Team View Client Vie…" at bounding box center [606, 445] width 463 height 876
click at [491, 480] on input "42" W x 28" D x" at bounding box center [492, 483] width 210 height 19
type input "42" W x 28" D x 18.9" H"
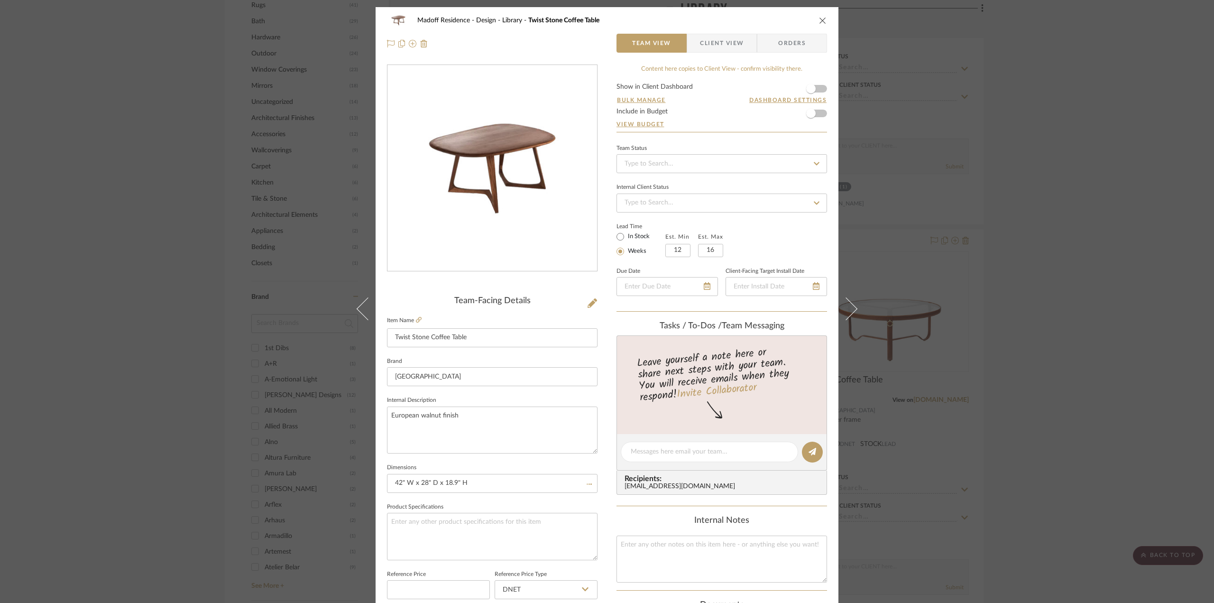
click at [495, 461] on fieldset "Dimensions 42" W x 28" D x 18.9" H" at bounding box center [492, 477] width 210 height 32
click at [416, 317] on icon at bounding box center [419, 320] width 6 height 6
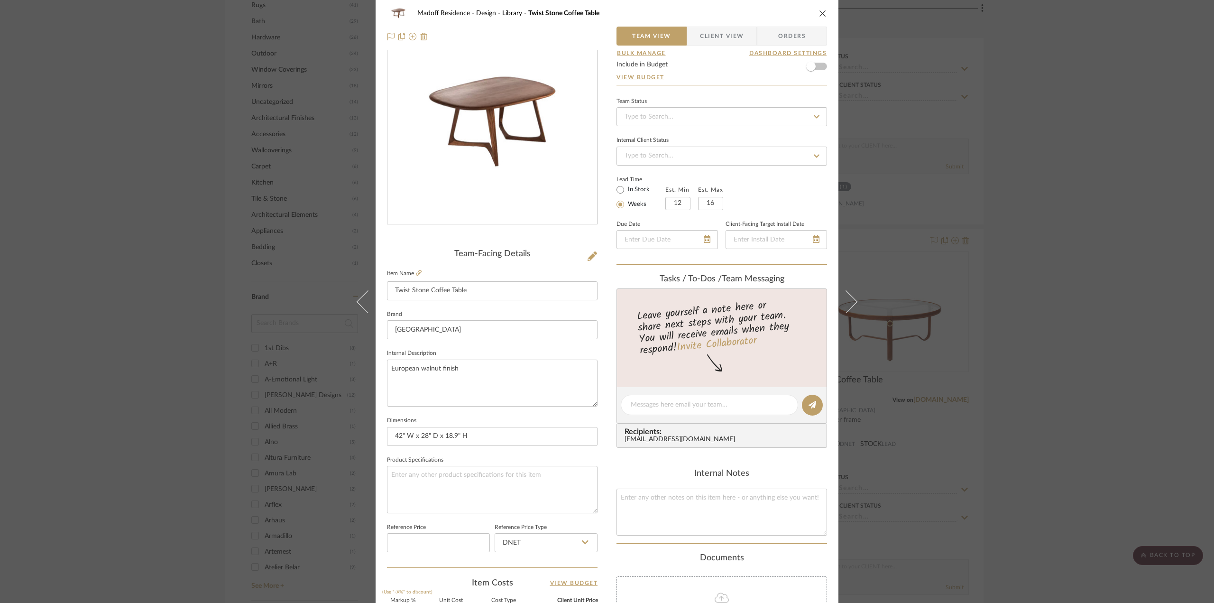
scroll to position [142, 0]
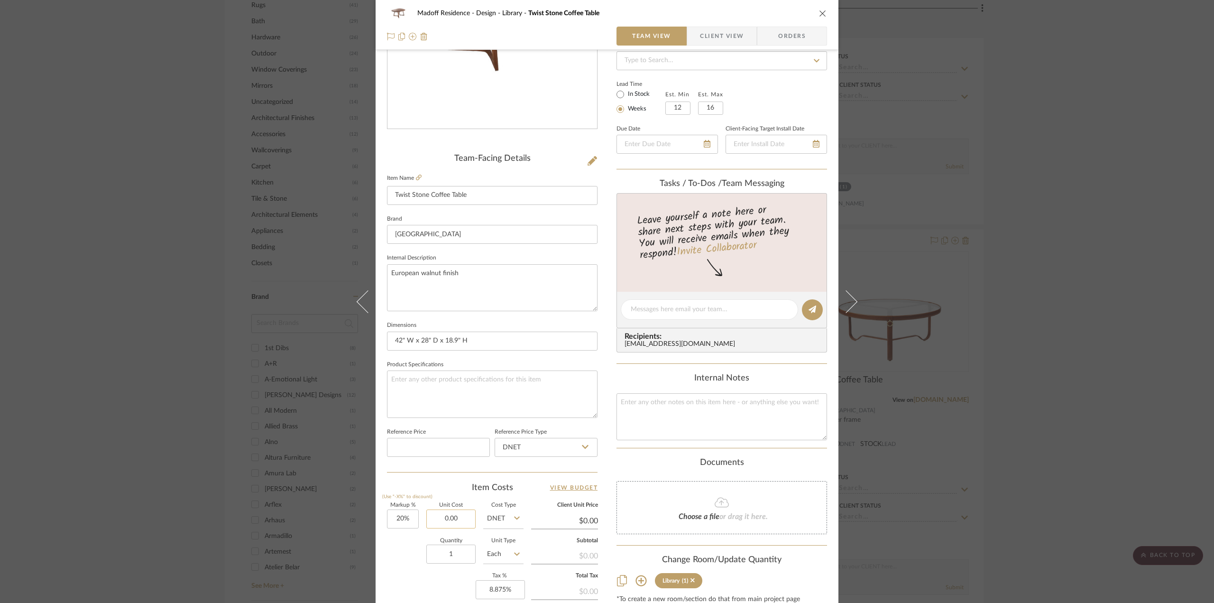
click at [469, 518] on input "0.00" at bounding box center [450, 518] width 49 height 19
type input "$3,232.00"
click at [394, 548] on div "Quantity 1 Unit Type Each" at bounding box center [455, 555] width 137 height 34
type input "$3,878.40"
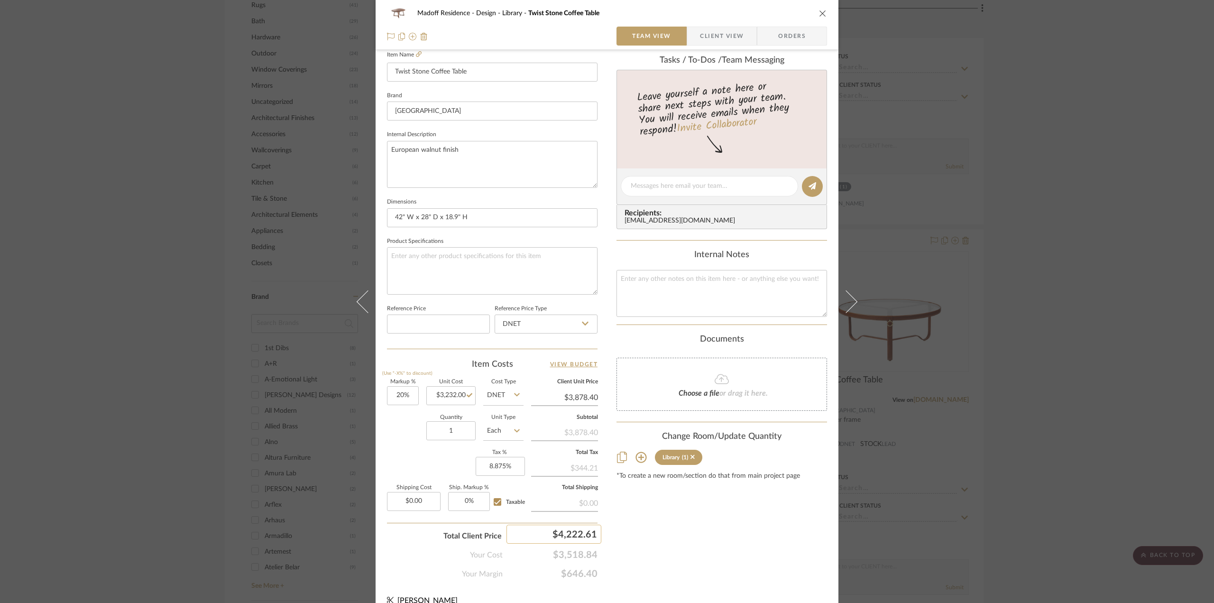
scroll to position [278, 0]
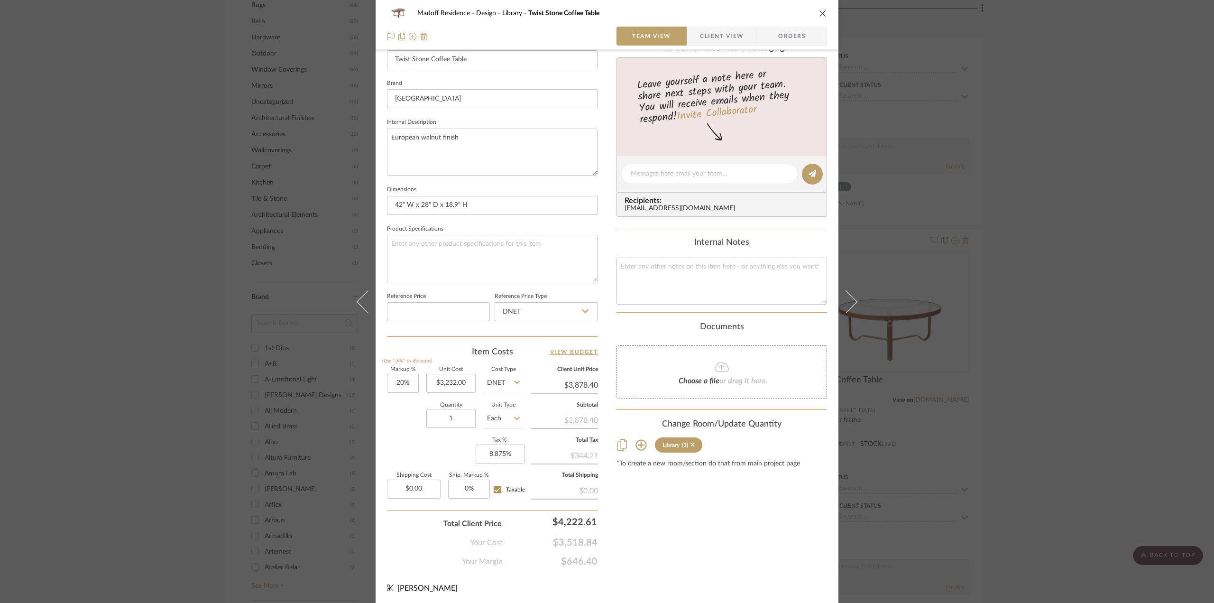
click at [1055, 364] on div "Madoff Residence - Design Library Twist Stone Coffee Table Team View Client Vie…" at bounding box center [607, 301] width 1214 height 603
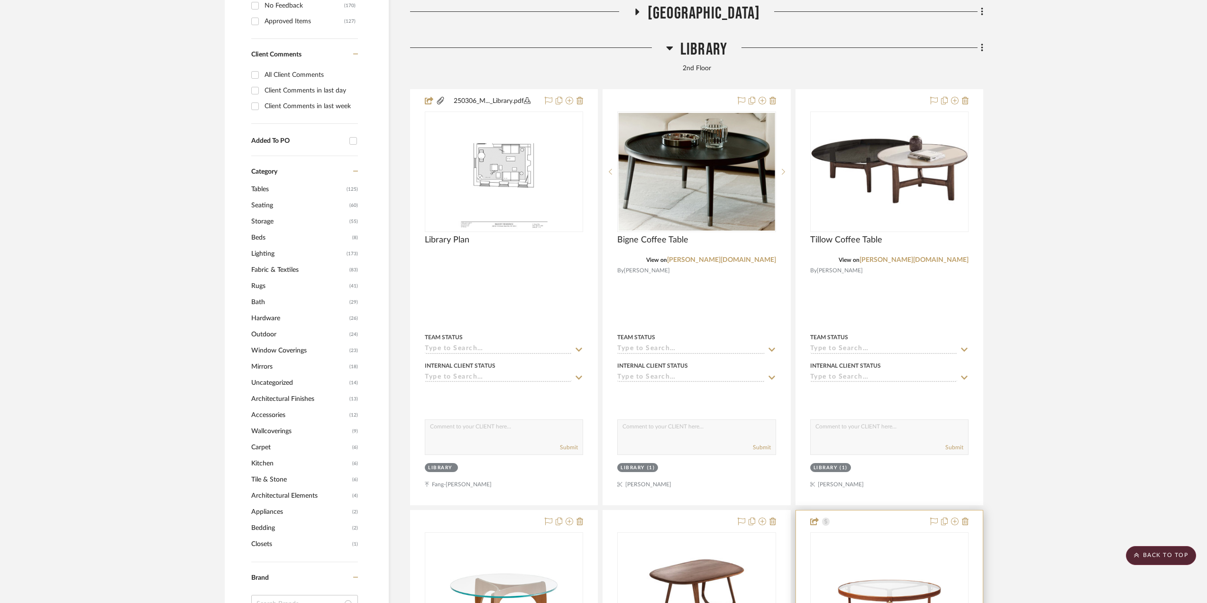
scroll to position [759, 0]
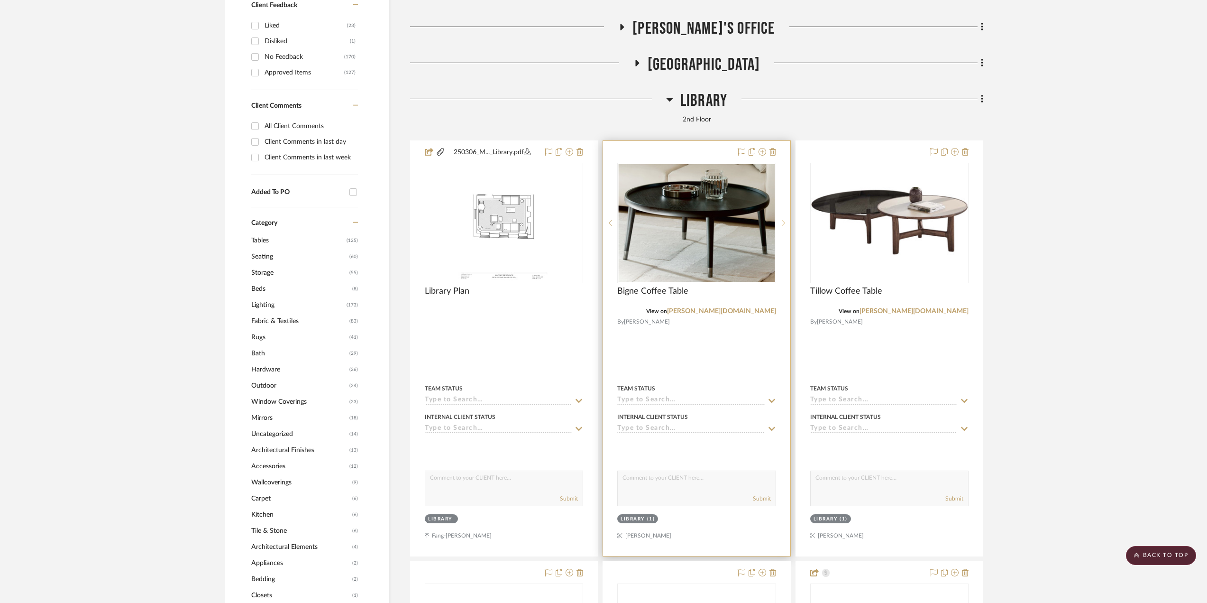
click at [783, 226] on icon at bounding box center [783, 222] width 3 height 7
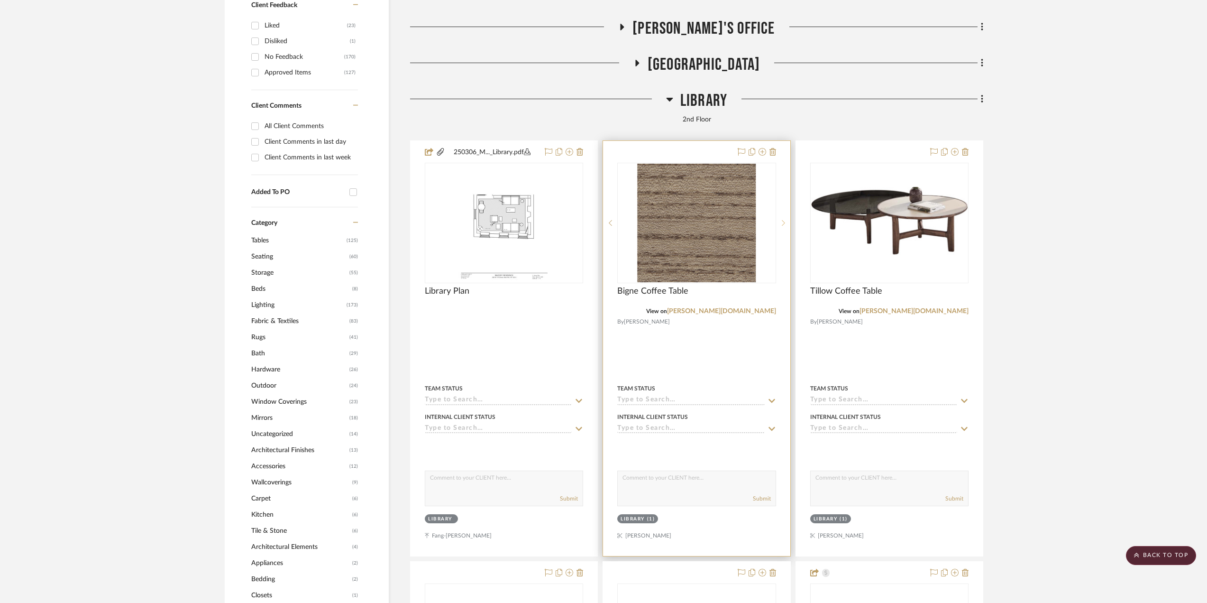
click at [783, 226] on icon at bounding box center [783, 222] width 3 height 7
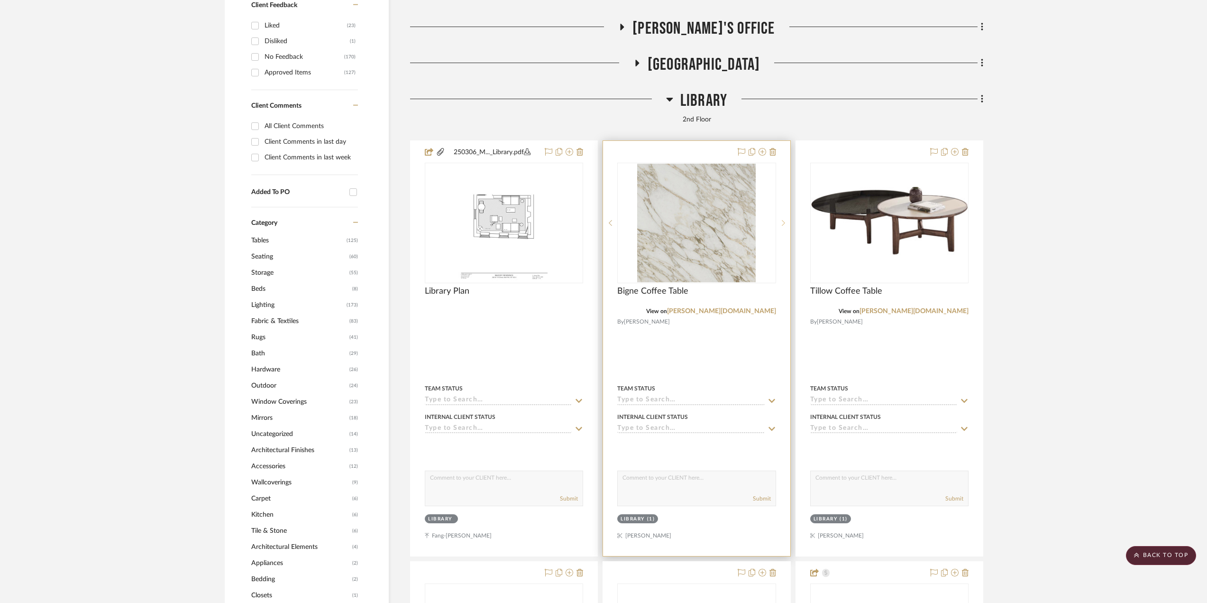
click at [783, 226] on icon at bounding box center [783, 222] width 3 height 7
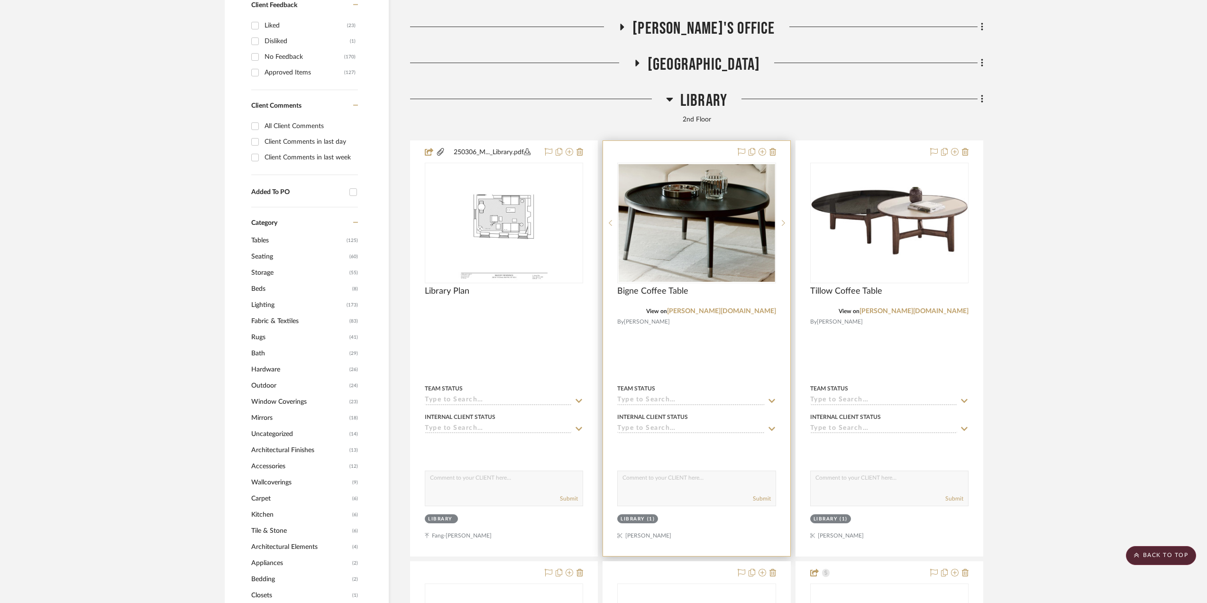
click at [678, 338] on div at bounding box center [696, 348] width 187 height 415
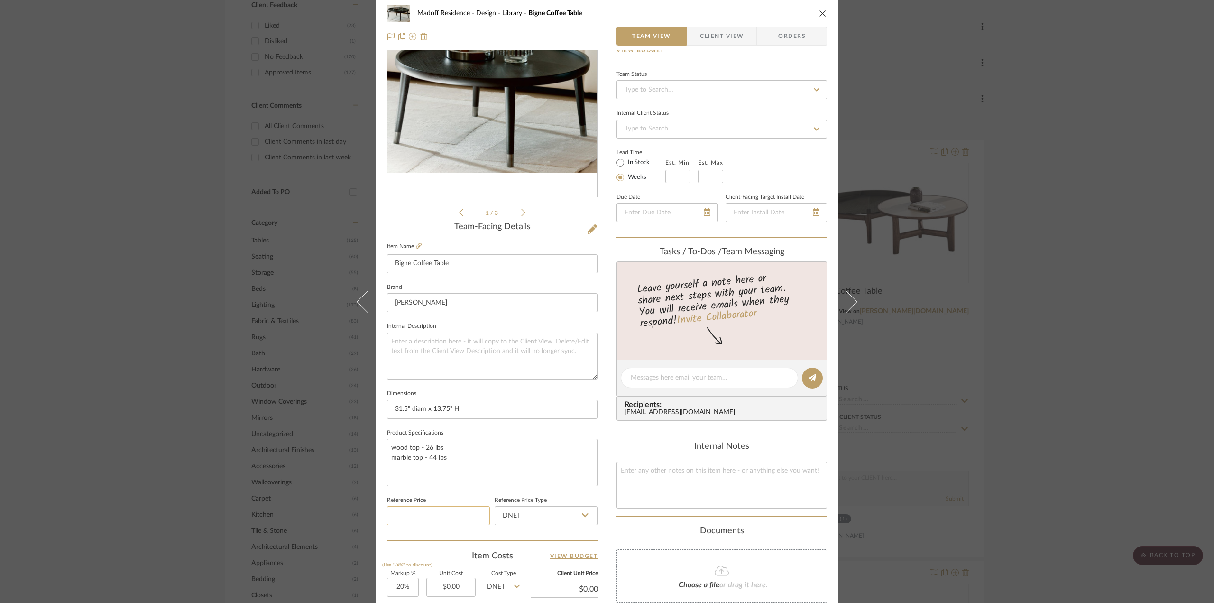
scroll to position [95, 0]
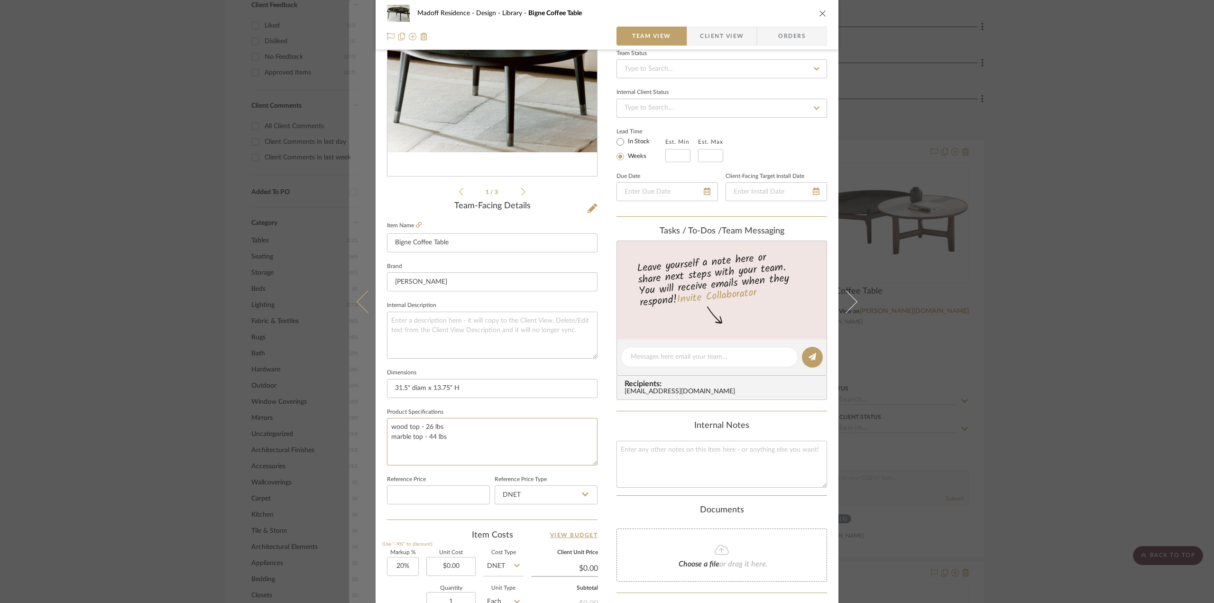
drag, startPoint x: 462, startPoint y: 436, endPoint x: 368, endPoint y: 424, distance: 95.1
click at [368, 424] on mat-dialog-content "Madoff Residence - Design Library Bigne Coffee Table Team View Client View Orde…" at bounding box center [607, 350] width 516 height 876
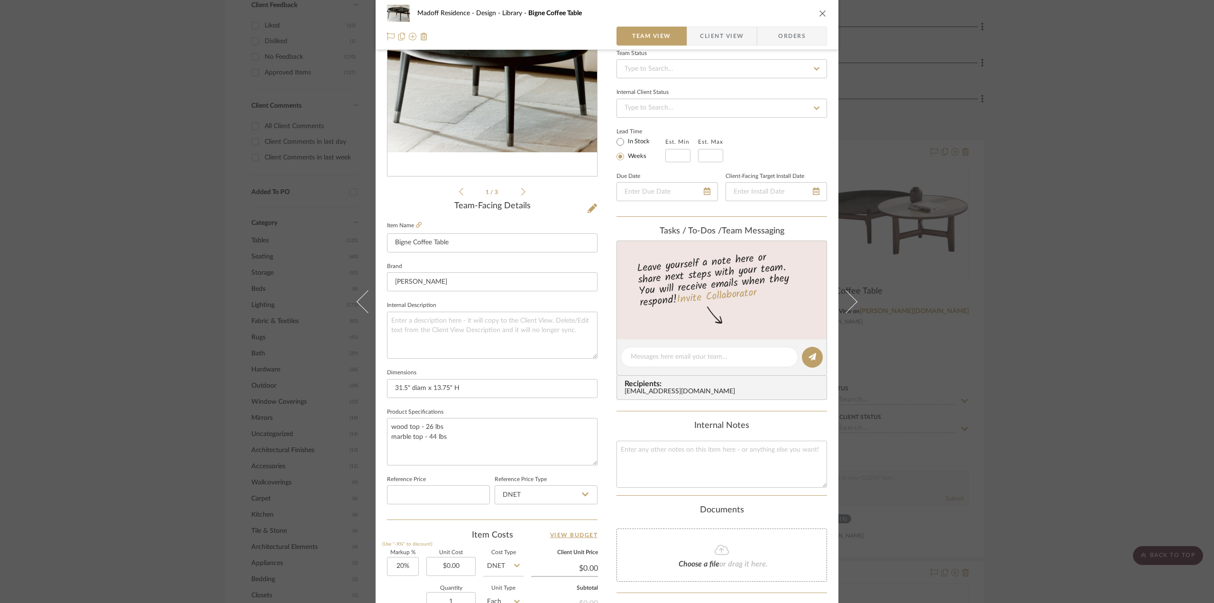
click at [593, 476] on fieldset "Reference Price Type DNET" at bounding box center [545, 489] width 103 height 32
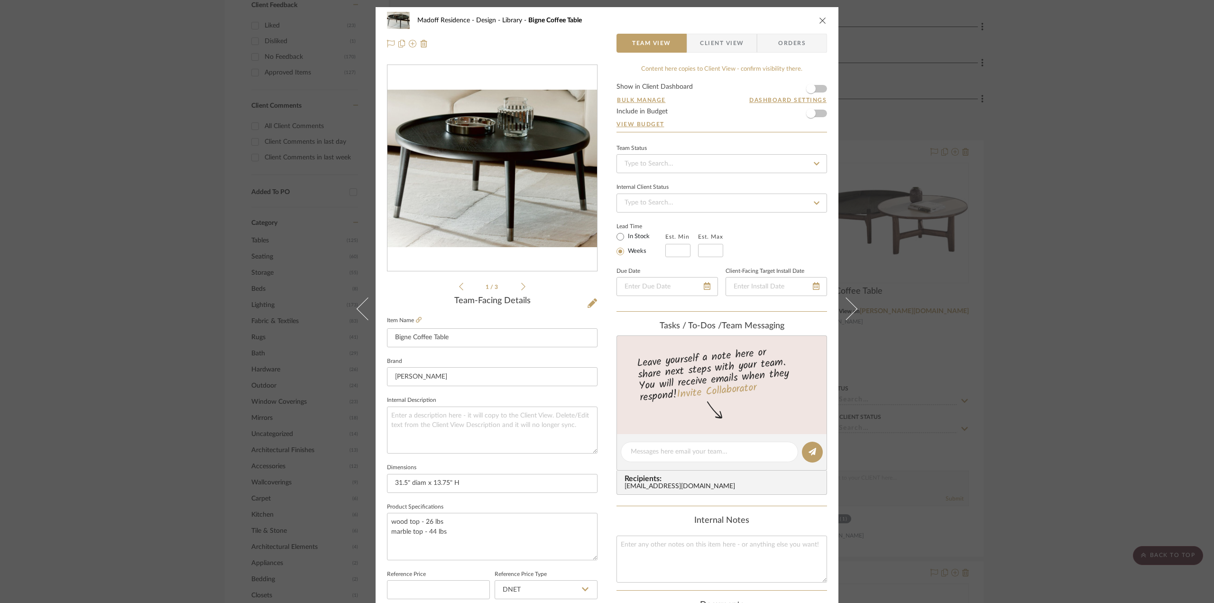
click at [521, 287] on icon at bounding box center [523, 286] width 4 height 9
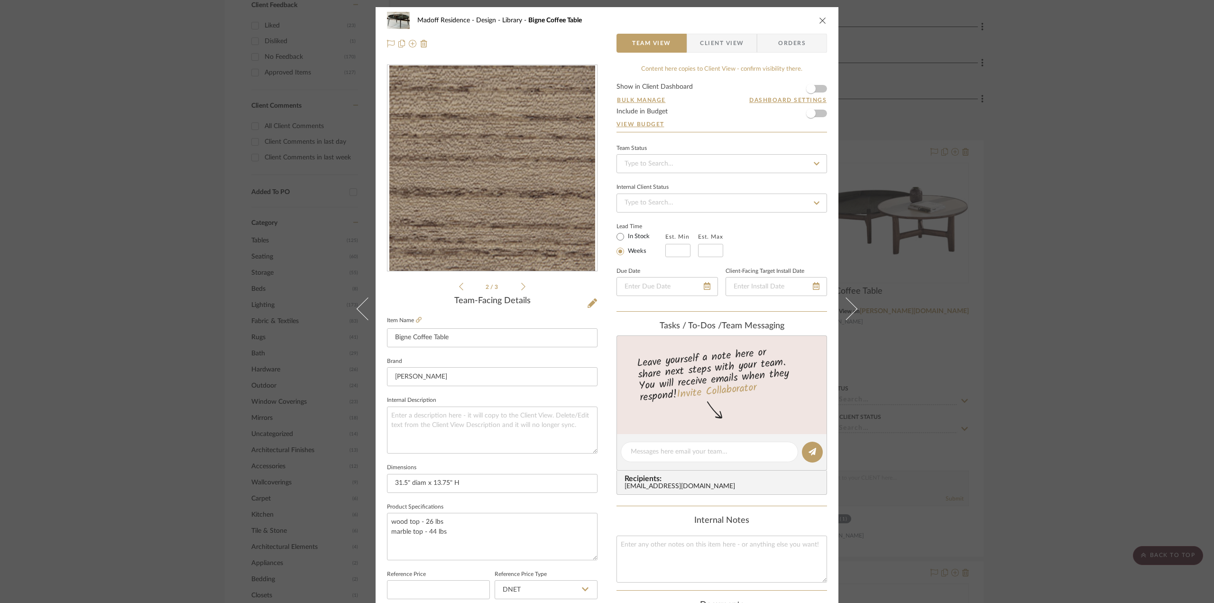
click at [521, 287] on icon at bounding box center [523, 286] width 4 height 9
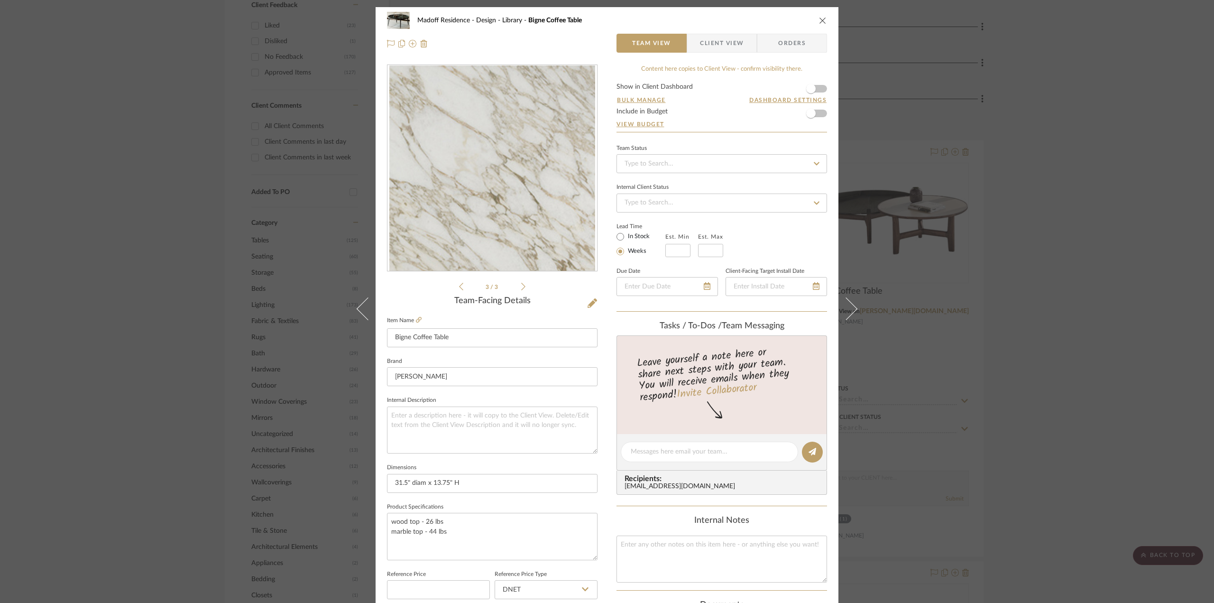
click at [516, 288] on li "3 / 3" at bounding box center [492, 286] width 58 height 11
click at [463, 288] on li "3 / 3" at bounding box center [492, 286] width 58 height 11
click at [452, 284] on div "3 / 3" at bounding box center [492, 178] width 210 height 228
click at [463, 284] on li "3 / 3" at bounding box center [492, 286] width 58 height 11
click at [459, 282] on icon at bounding box center [461, 286] width 4 height 9
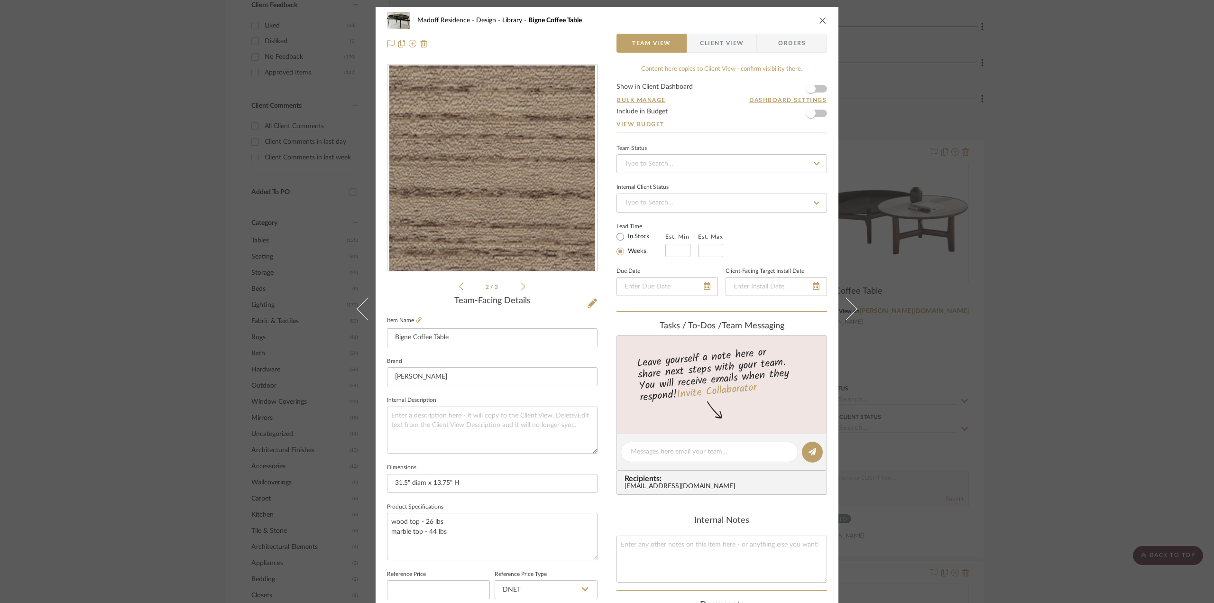
click at [1145, 245] on div "Madoff Residence - Design Library Bigne Coffee Table Team View Client View Orde…" at bounding box center [607, 301] width 1214 height 603
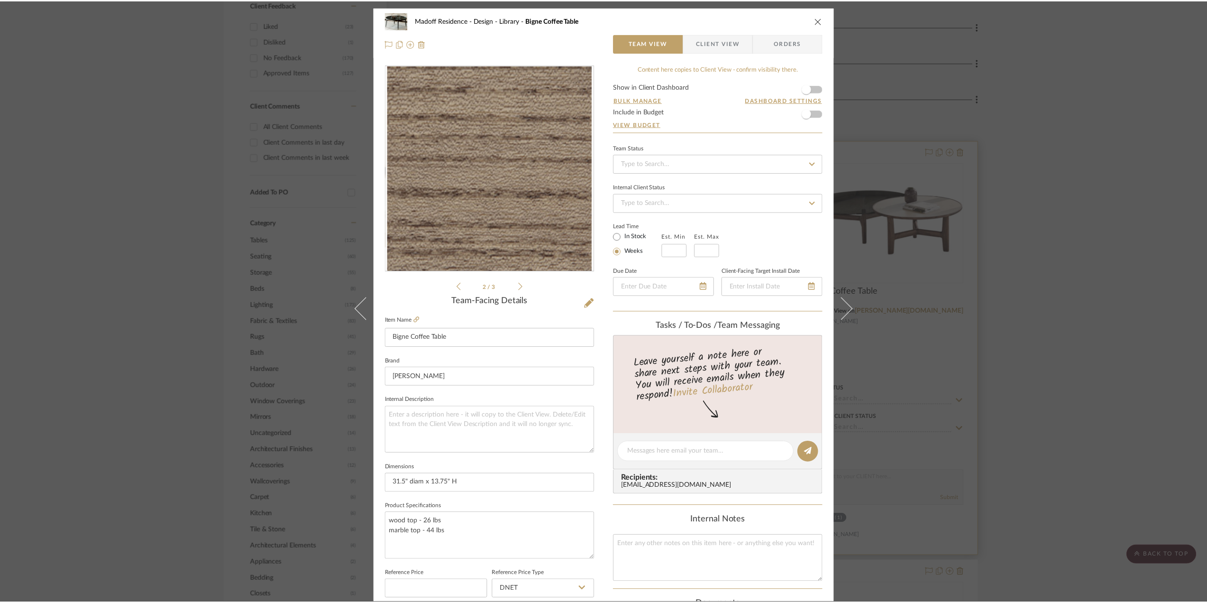
scroll to position [759, 0]
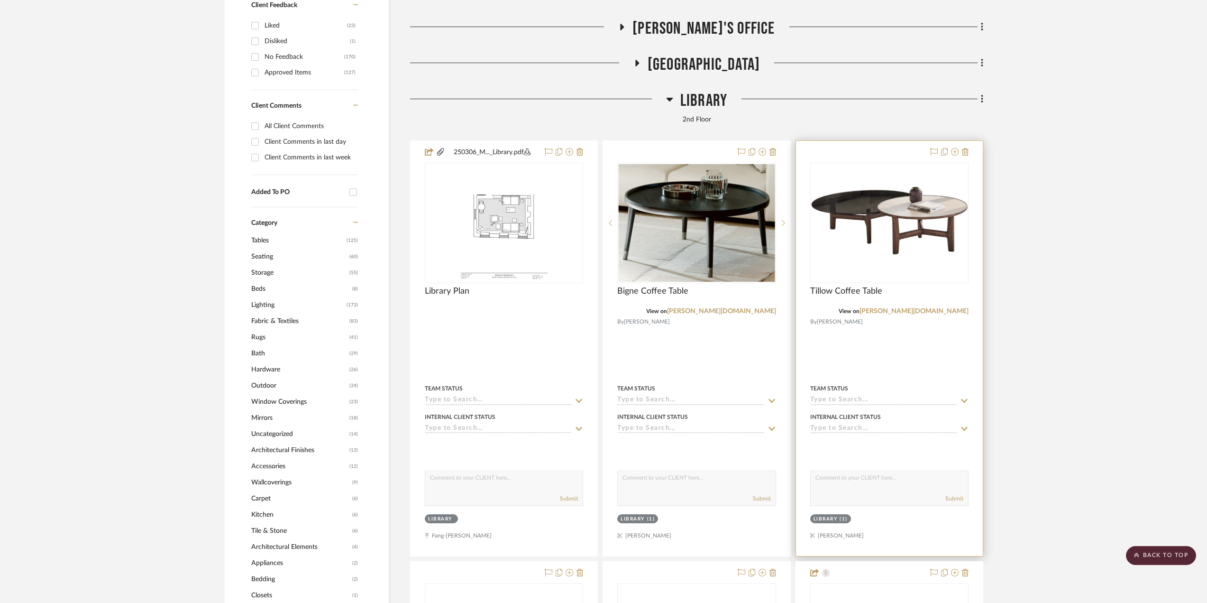
click at [954, 366] on div at bounding box center [889, 348] width 187 height 415
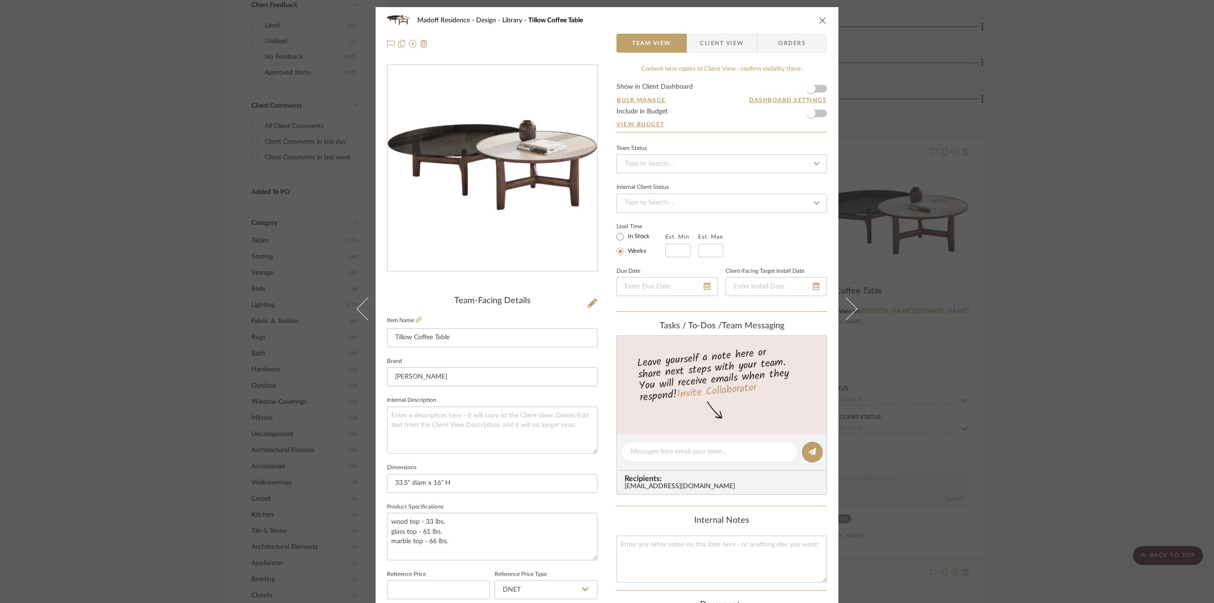
click at [1125, 417] on div "Madoff Residence - Design Library Tillow Coffee Table Team View Client View Ord…" at bounding box center [607, 301] width 1214 height 603
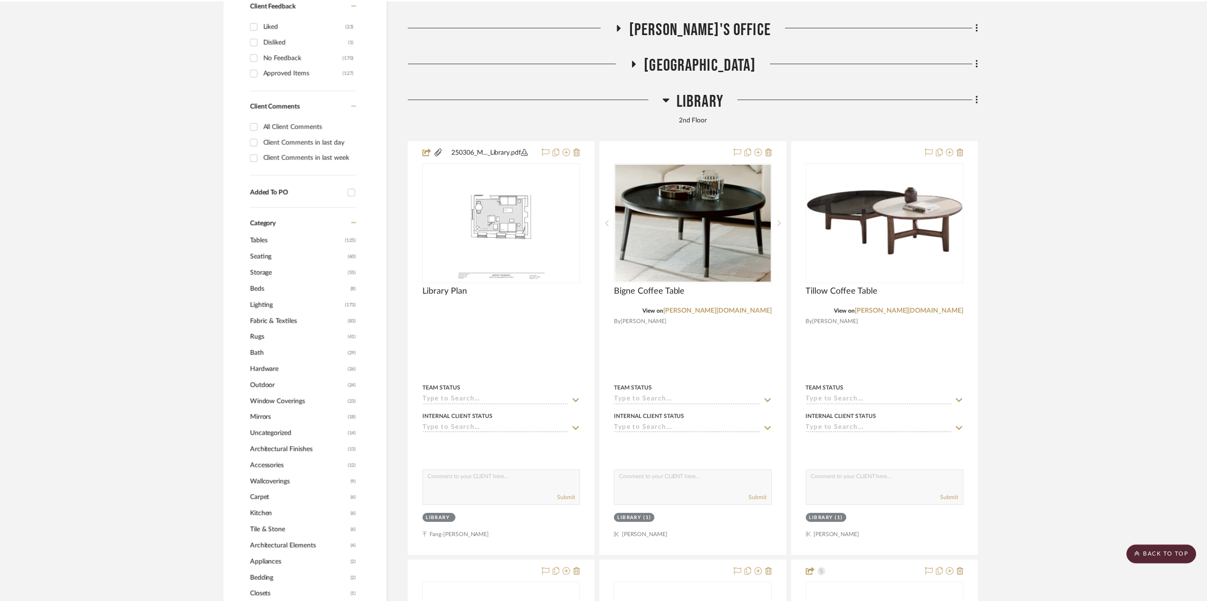
scroll to position [759, 0]
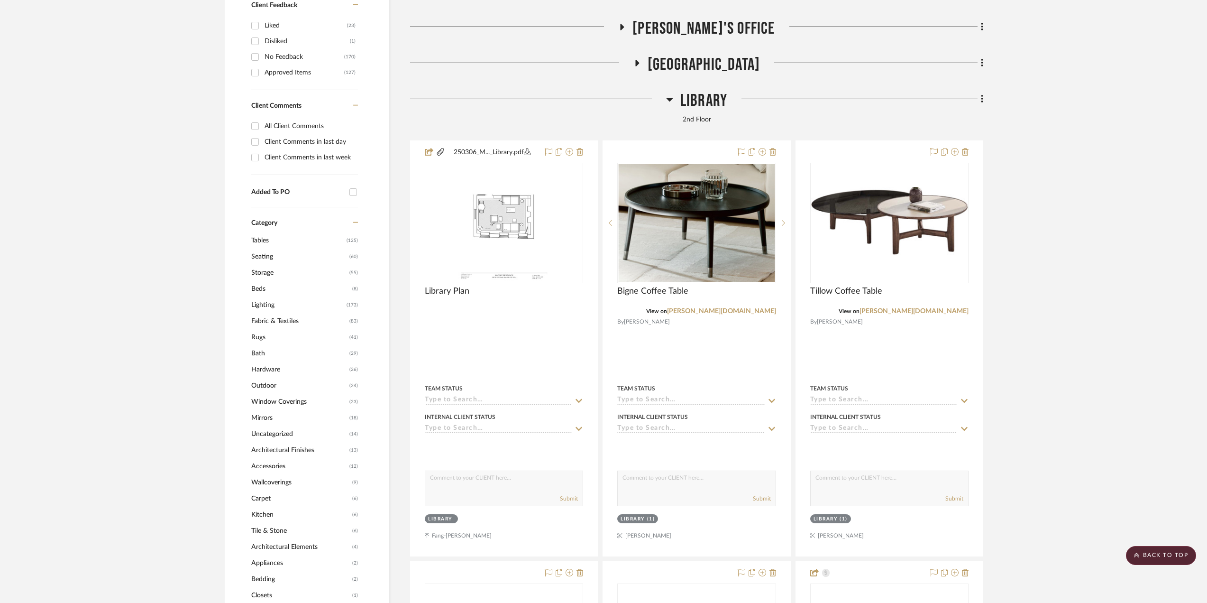
click at [706, 100] on span "Library" at bounding box center [703, 101] width 47 height 20
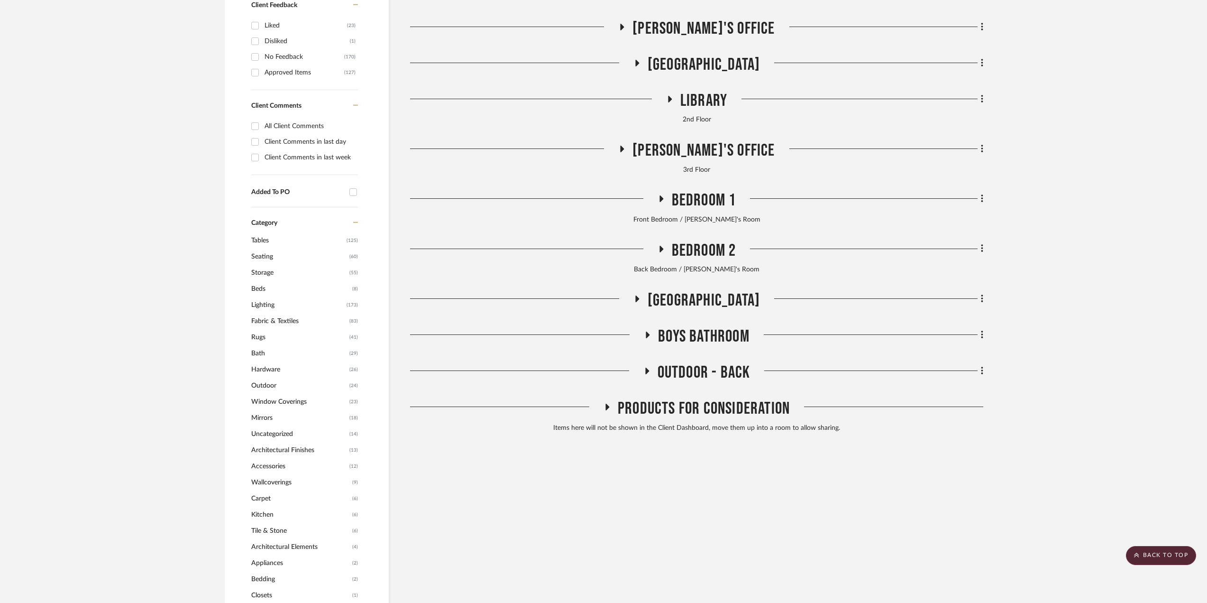
click at [734, 70] on span "[GEOGRAPHIC_DATA]" at bounding box center [704, 65] width 112 height 20
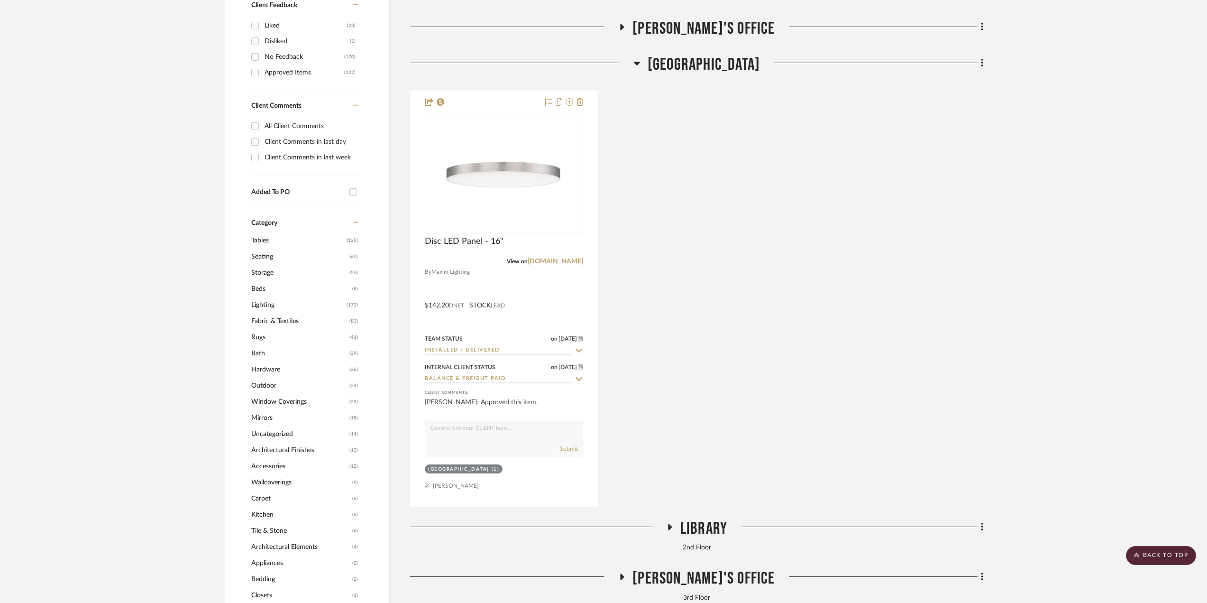
click at [734, 70] on span "[GEOGRAPHIC_DATA]" at bounding box center [704, 65] width 112 height 20
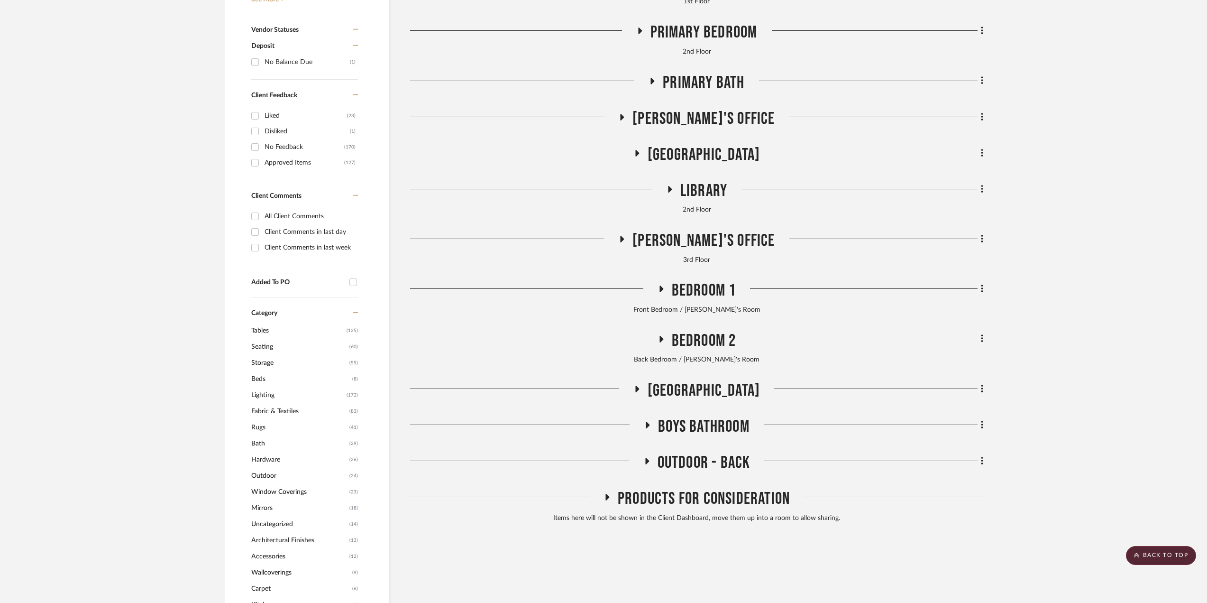
scroll to position [616, 0]
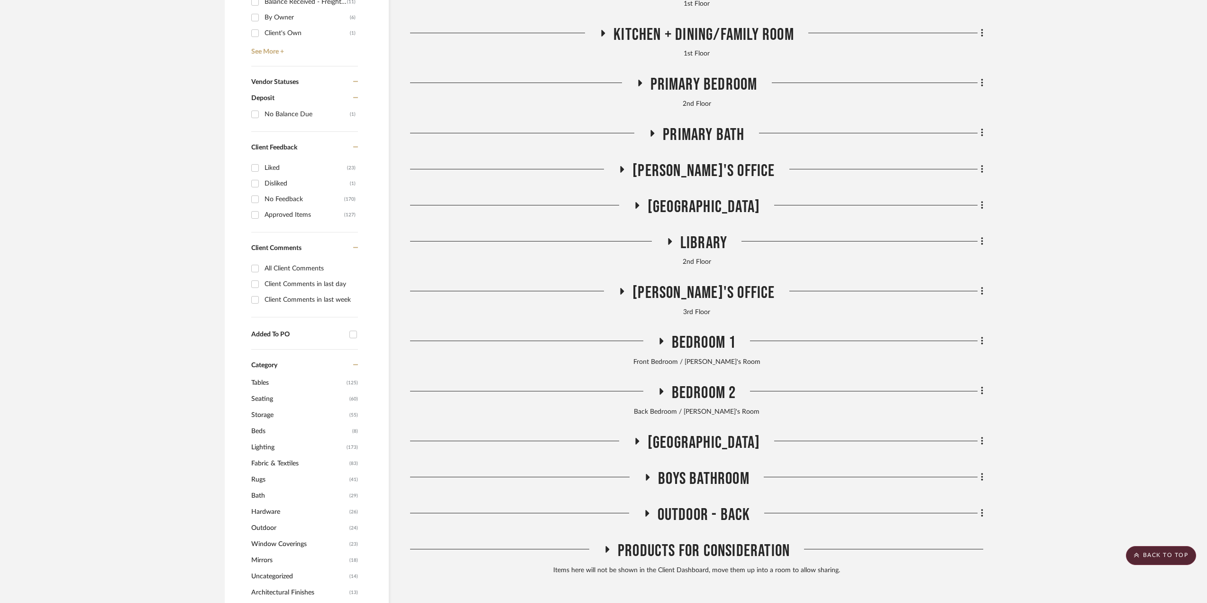
click at [688, 163] on span "[PERSON_NAME]'s Office" at bounding box center [703, 171] width 142 height 20
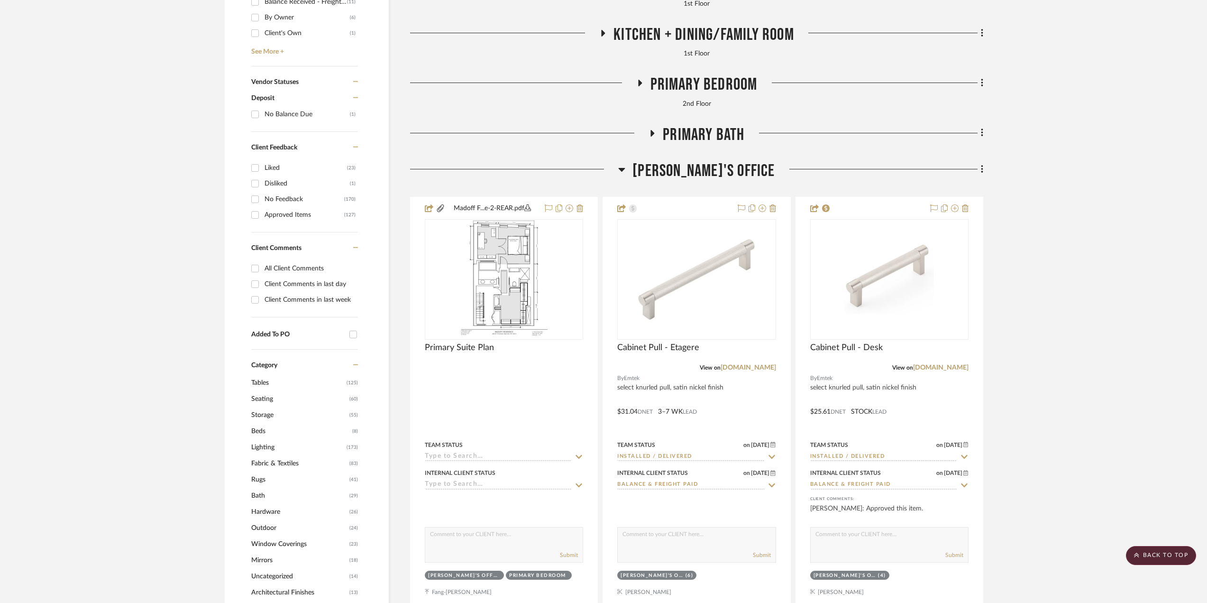
click at [678, 144] on span "Primary Bath" at bounding box center [704, 135] width 82 height 20
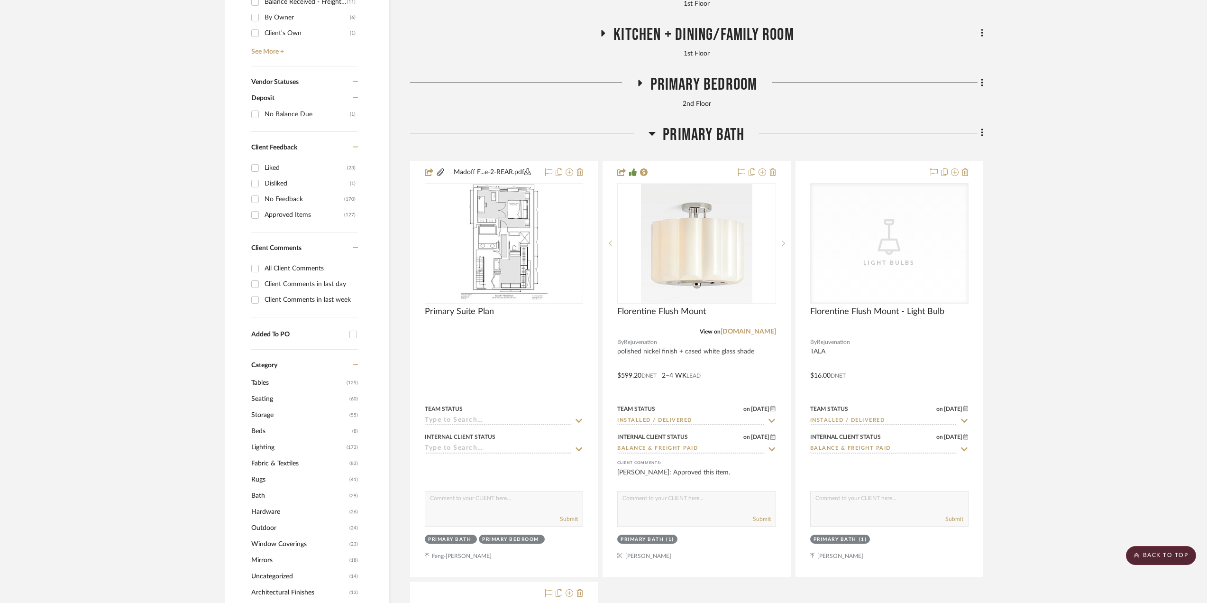
click at [686, 127] on span "Primary Bath" at bounding box center [704, 135] width 82 height 20
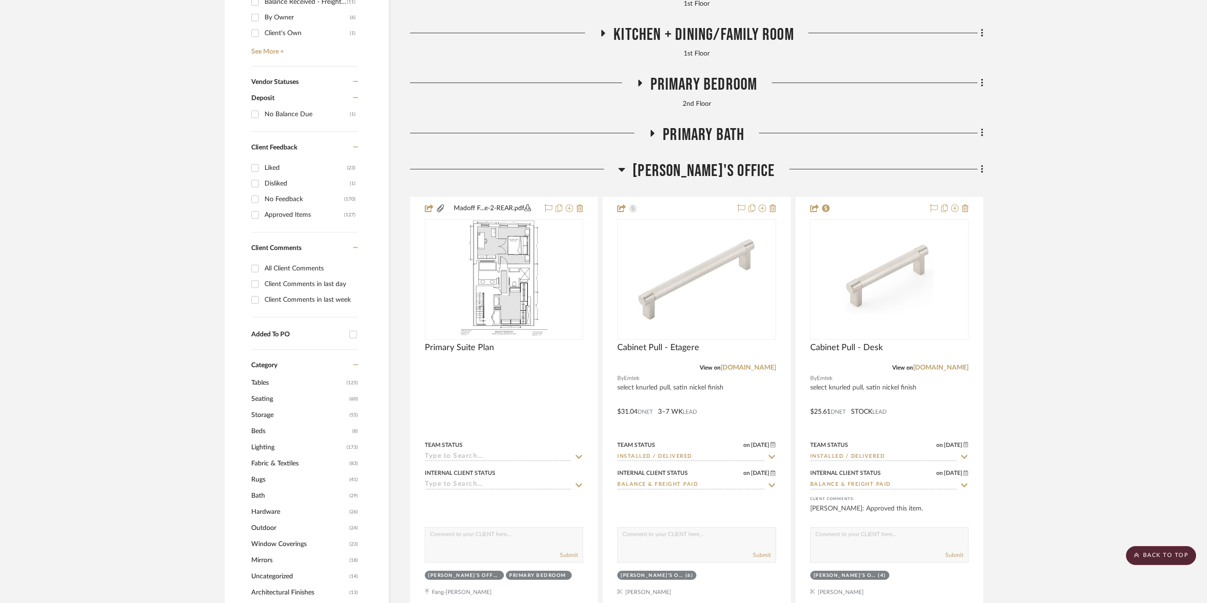
click at [662, 73] on div "To Source General Lighting Costikyan - Cleaning Window Treatments [PERSON_NAME]…" at bounding box center [696, 525] width 573 height 1804
click at [663, 75] on span "Primary Bedroom" at bounding box center [703, 84] width 107 height 20
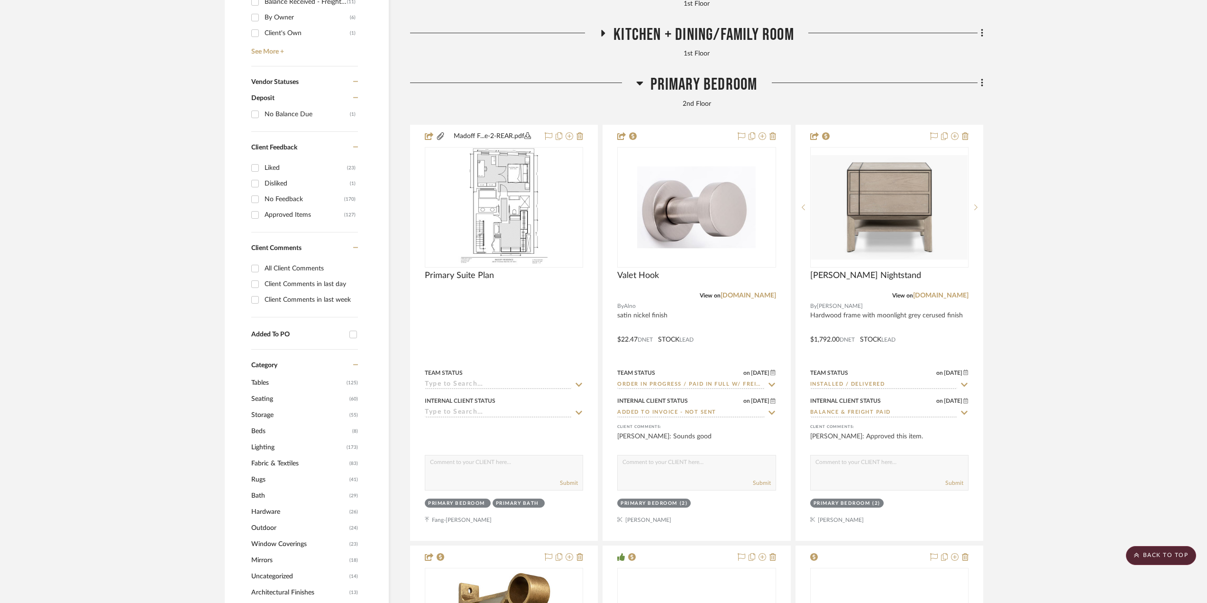
click at [637, 29] on span "Kitchen + Dining/Family Room" at bounding box center [703, 35] width 181 height 20
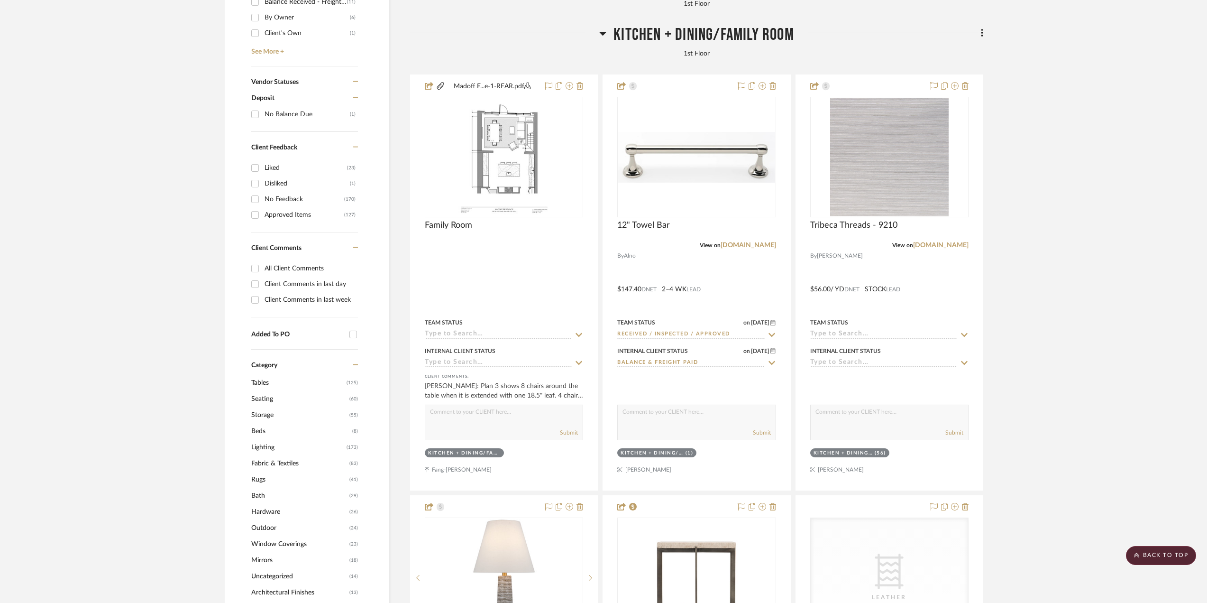
click at [714, 35] on span "Kitchen + Dining/Family Room" at bounding box center [703, 35] width 181 height 20
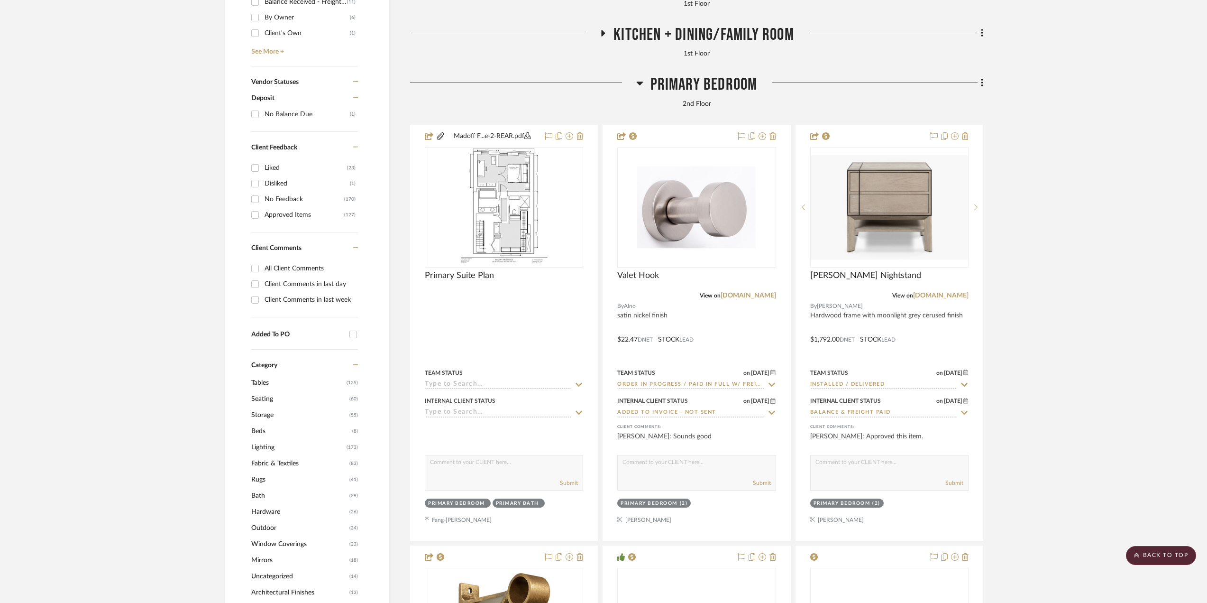
click at [685, 86] on span "Primary Bedroom" at bounding box center [703, 84] width 107 height 20
